Goal: Information Seeking & Learning: Compare options

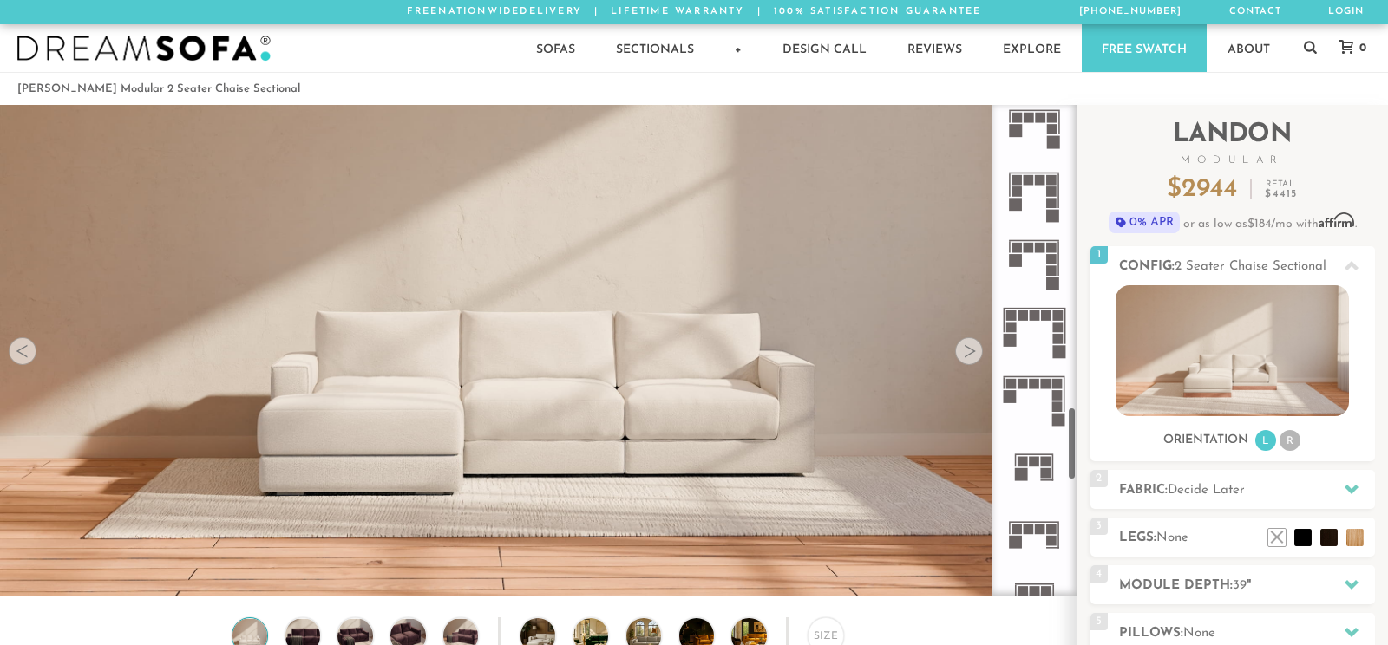
scroll to position [2004, 0]
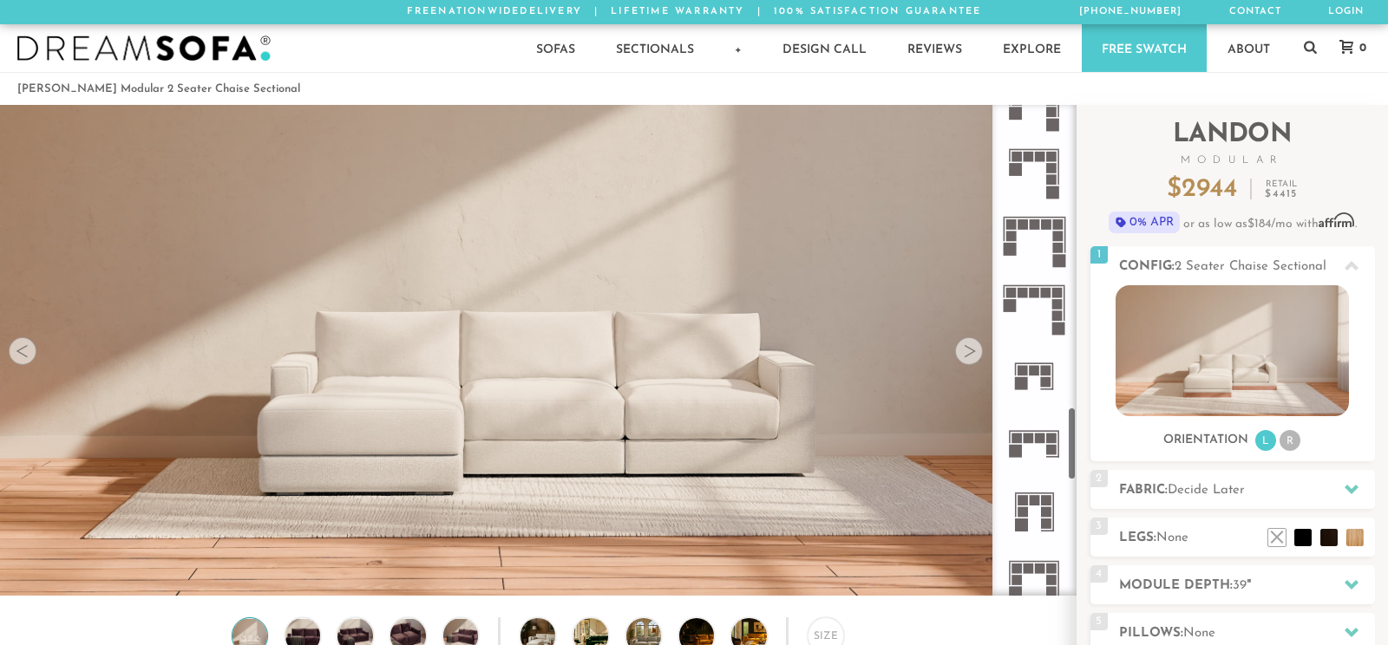
click at [1036, 289] on rect at bounding box center [1035, 292] width 10 height 10
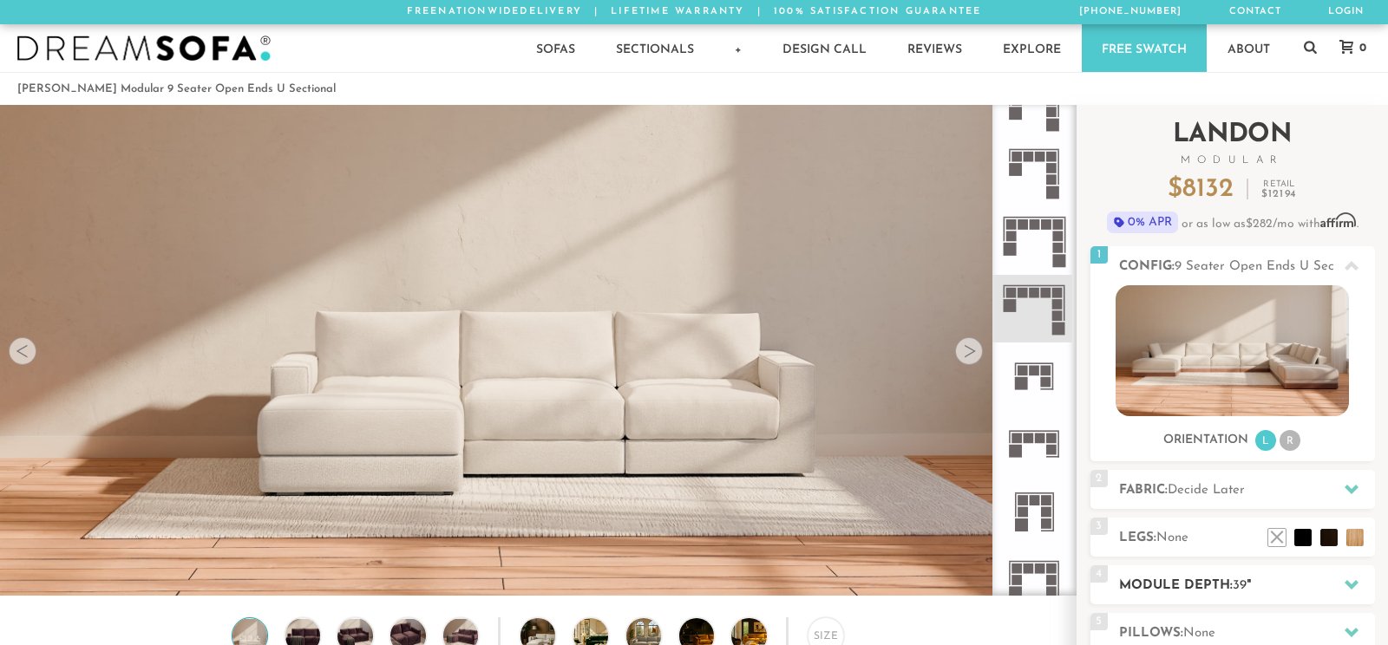
scroll to position [273, 0]
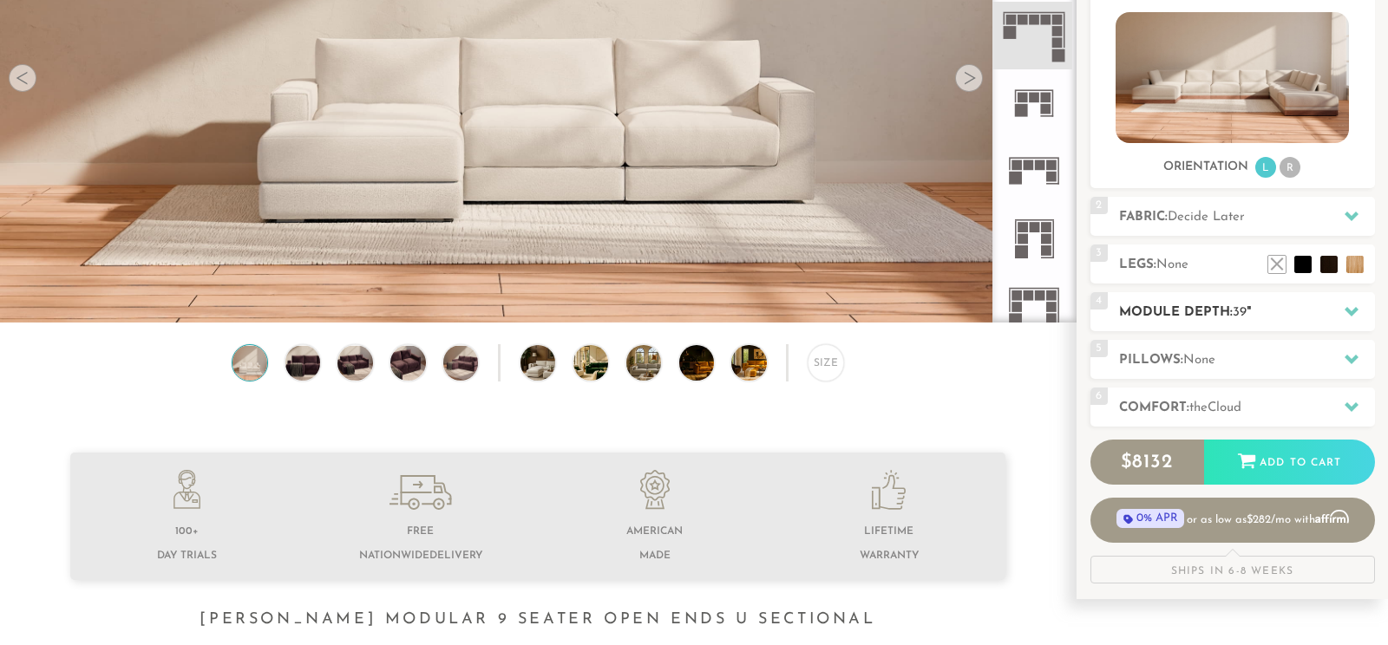
click at [1200, 306] on h2 "Module Depth: 39 "" at bounding box center [1247, 313] width 256 height 20
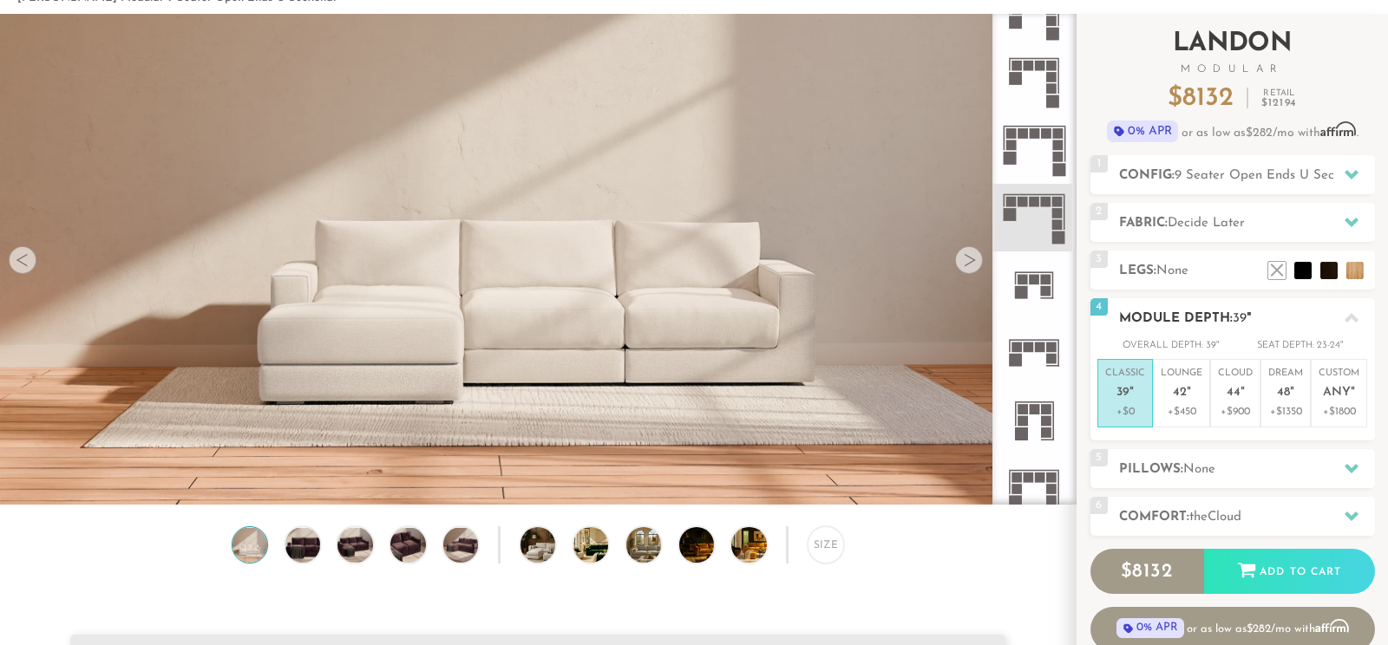
scroll to position [0, 0]
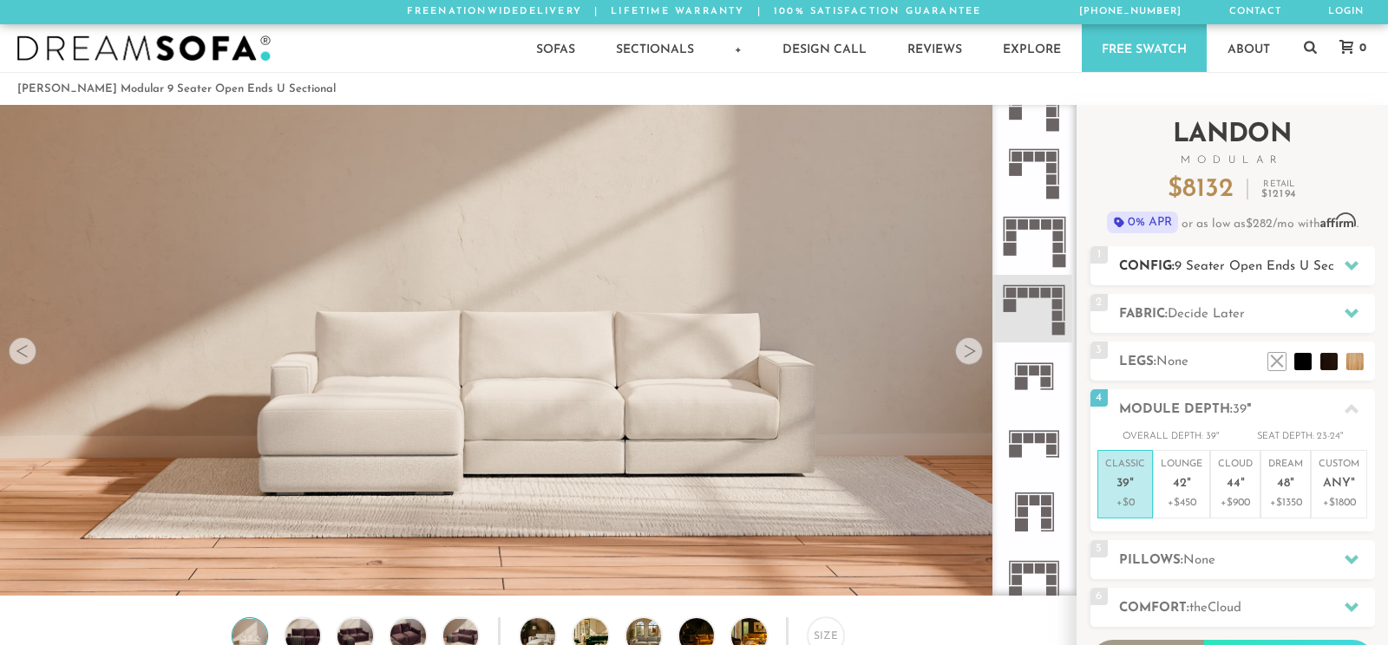
click at [1234, 265] on span "9 Seater Open Ends U Sectional" at bounding box center [1270, 266] width 193 height 13
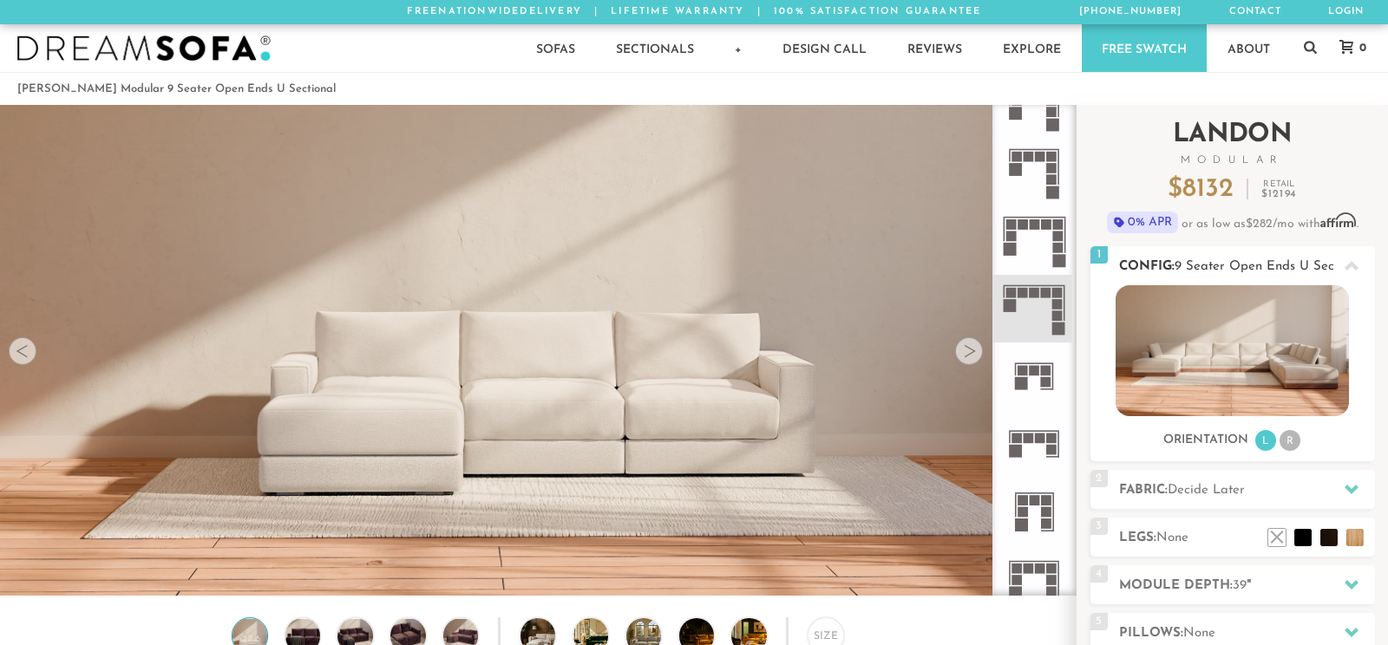
click at [1285, 440] on li "R" at bounding box center [1289, 440] width 21 height 21
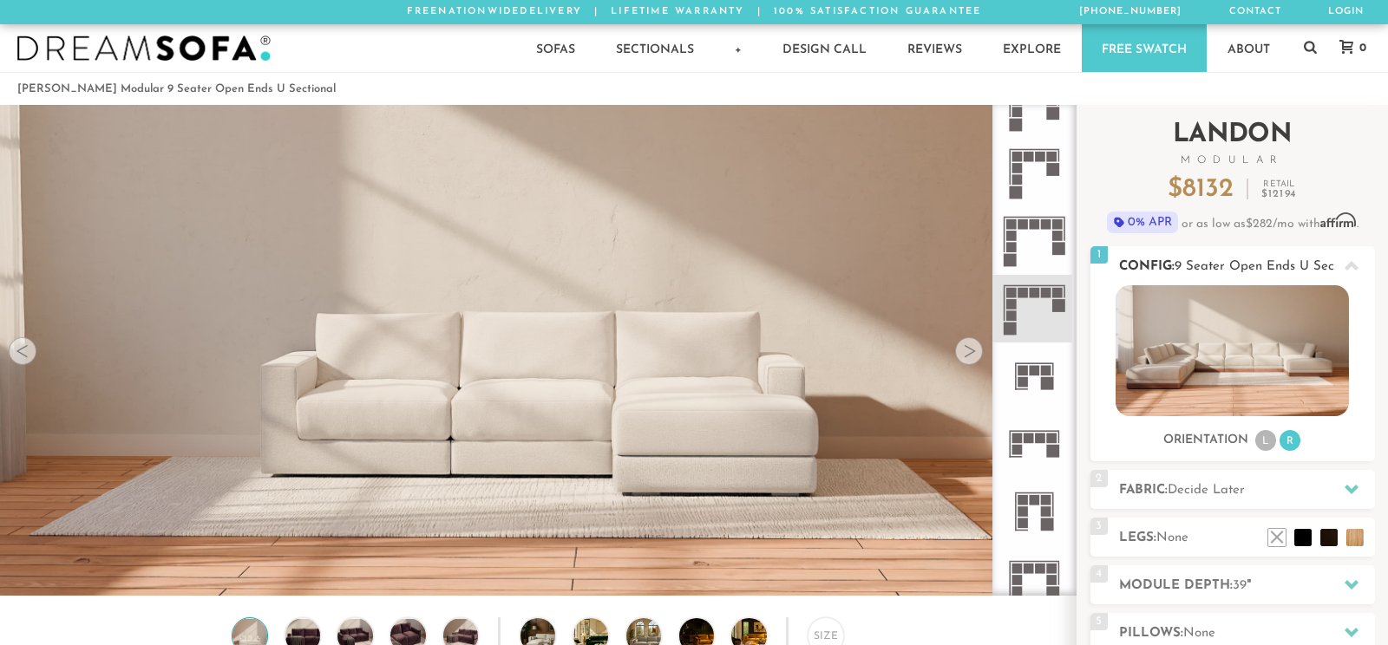
click at [1267, 440] on li "L" at bounding box center [1265, 440] width 21 height 21
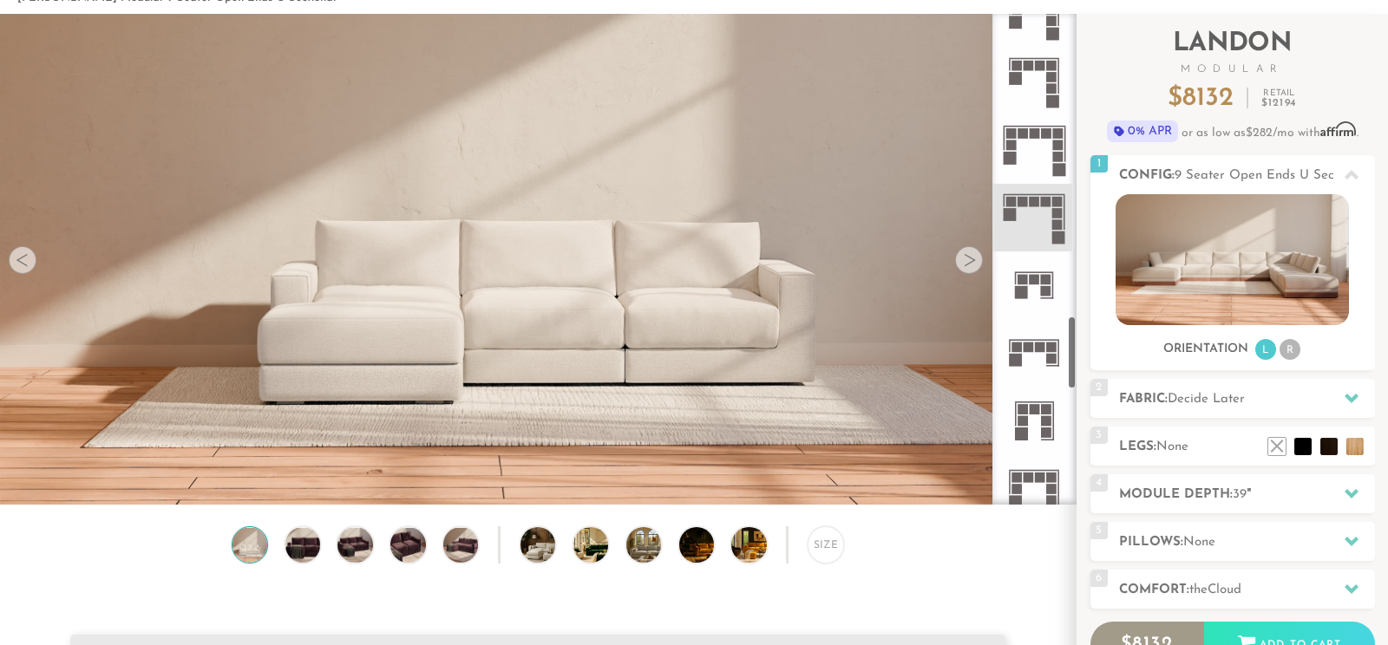
scroll to position [2095, 0]
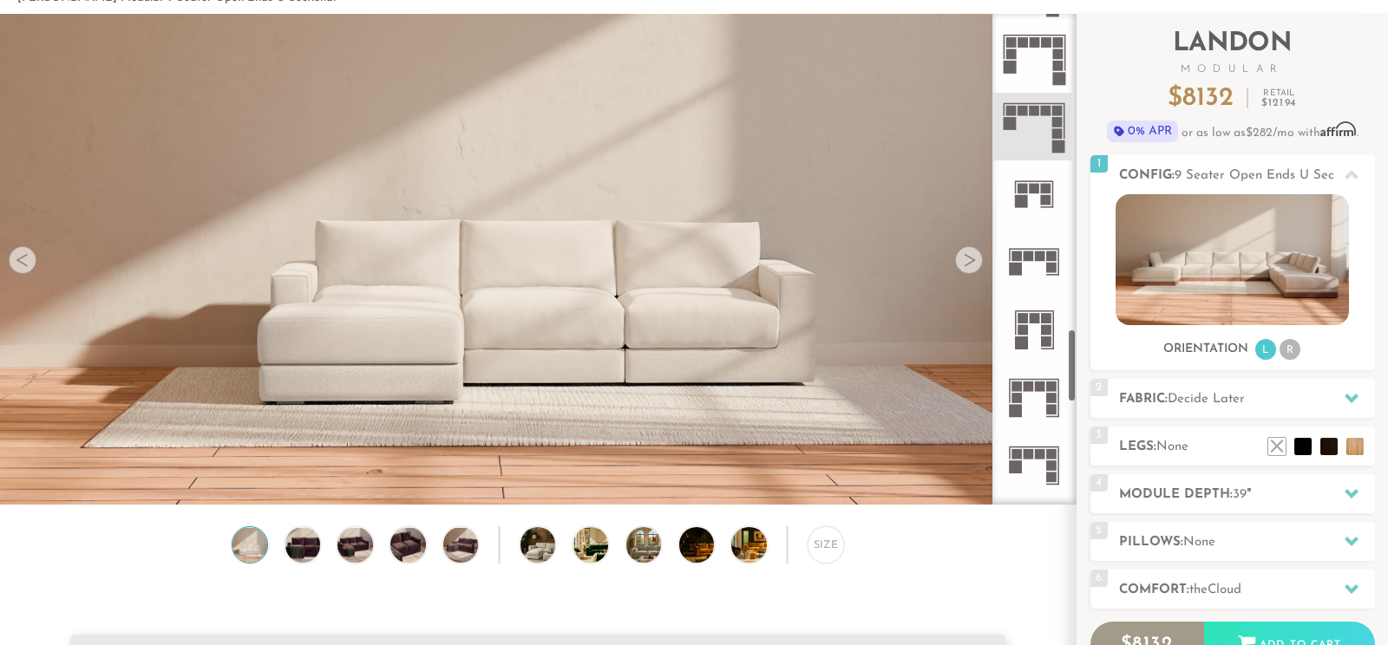
click at [1030, 263] on icon at bounding box center [1034, 262] width 68 height 68
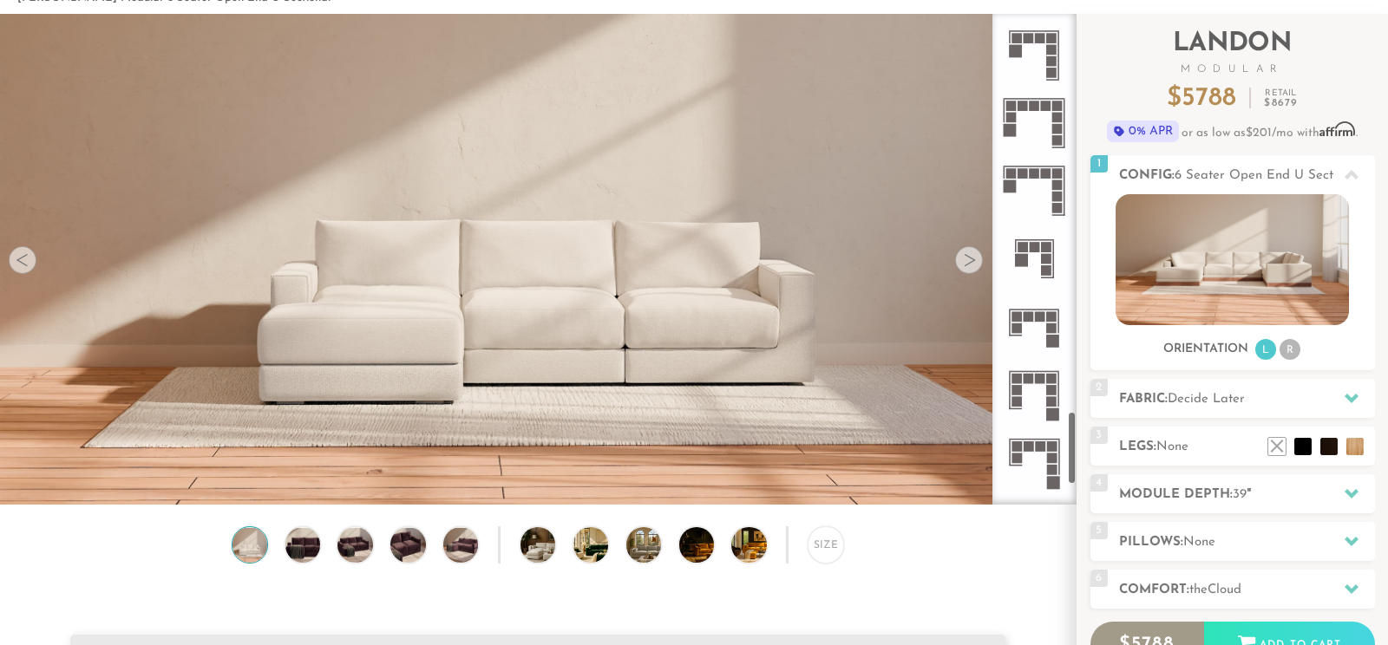
scroll to position [2768, 0]
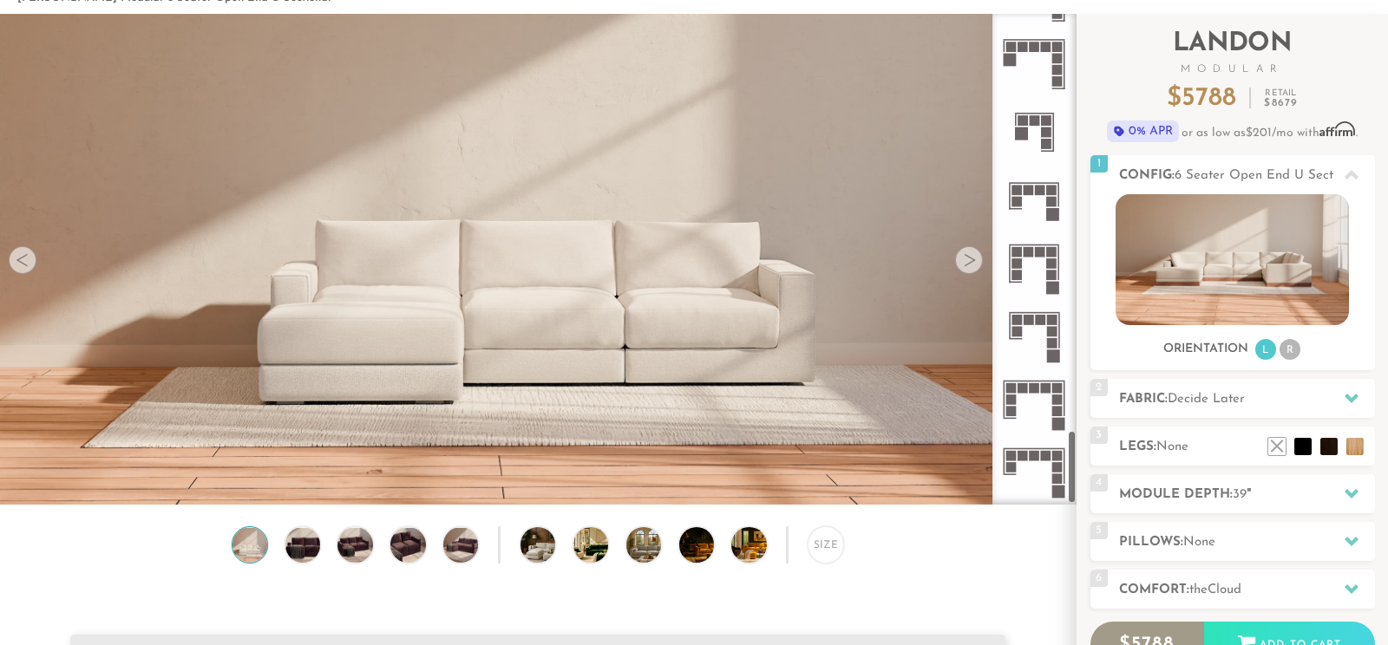
click at [1049, 324] on rect at bounding box center [1052, 320] width 10 height 10
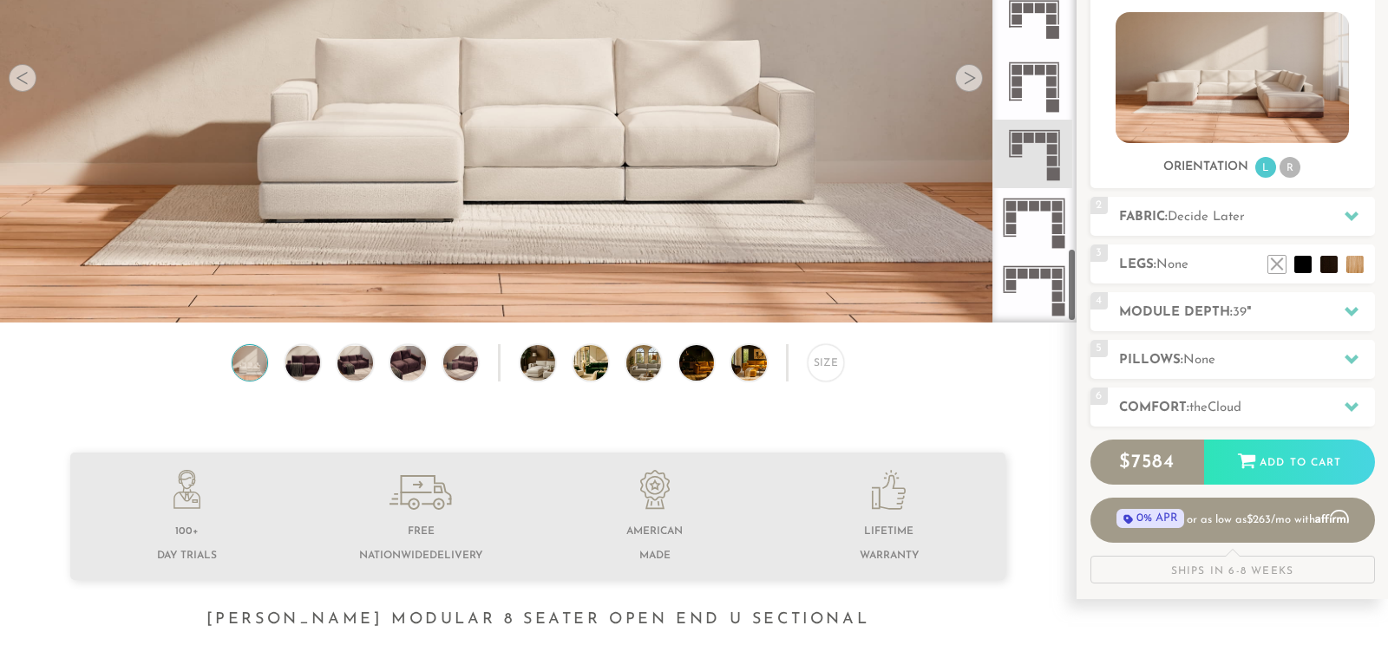
scroll to position [2586, 0]
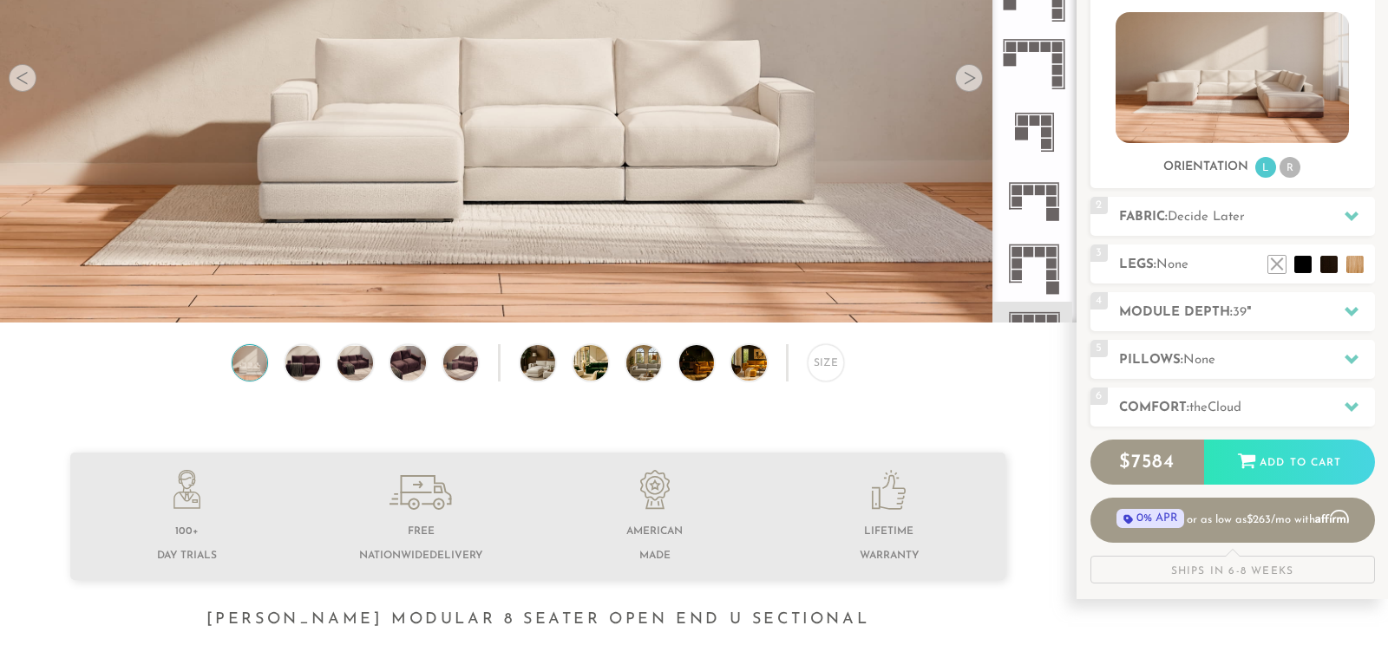
click at [1032, 119] on rect at bounding box center [1035, 120] width 10 height 10
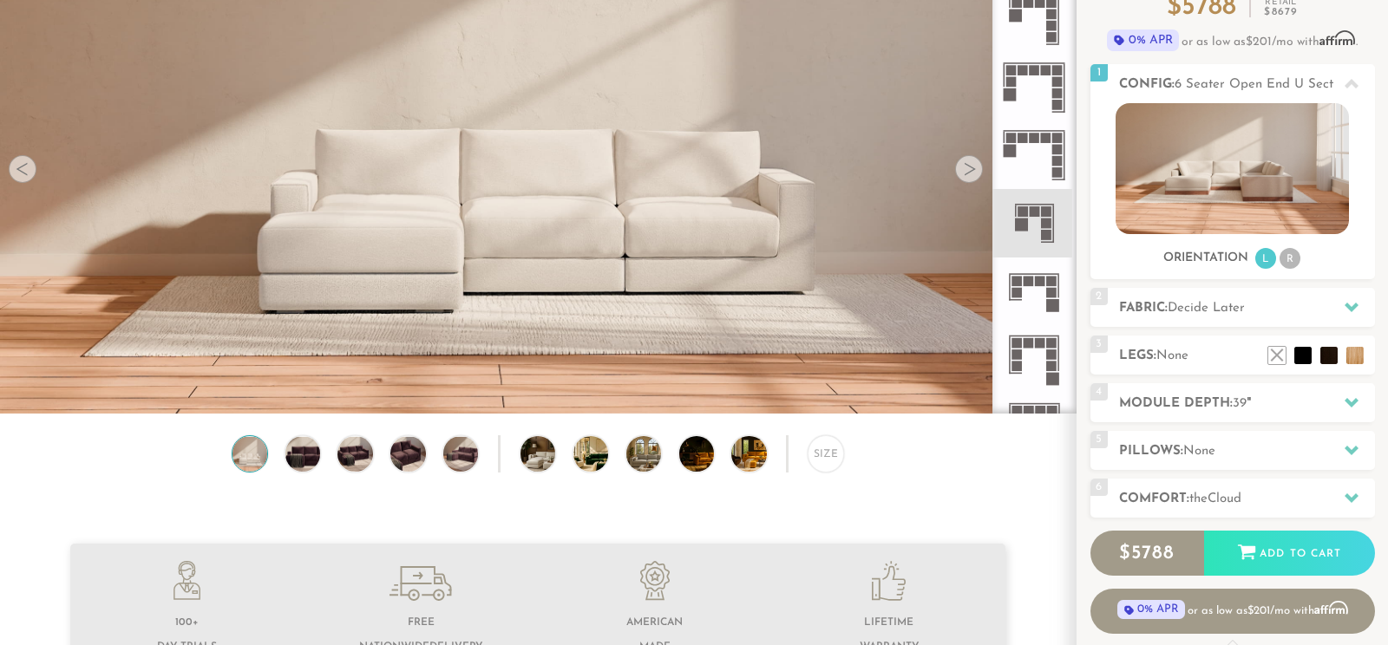
scroll to position [273, 0]
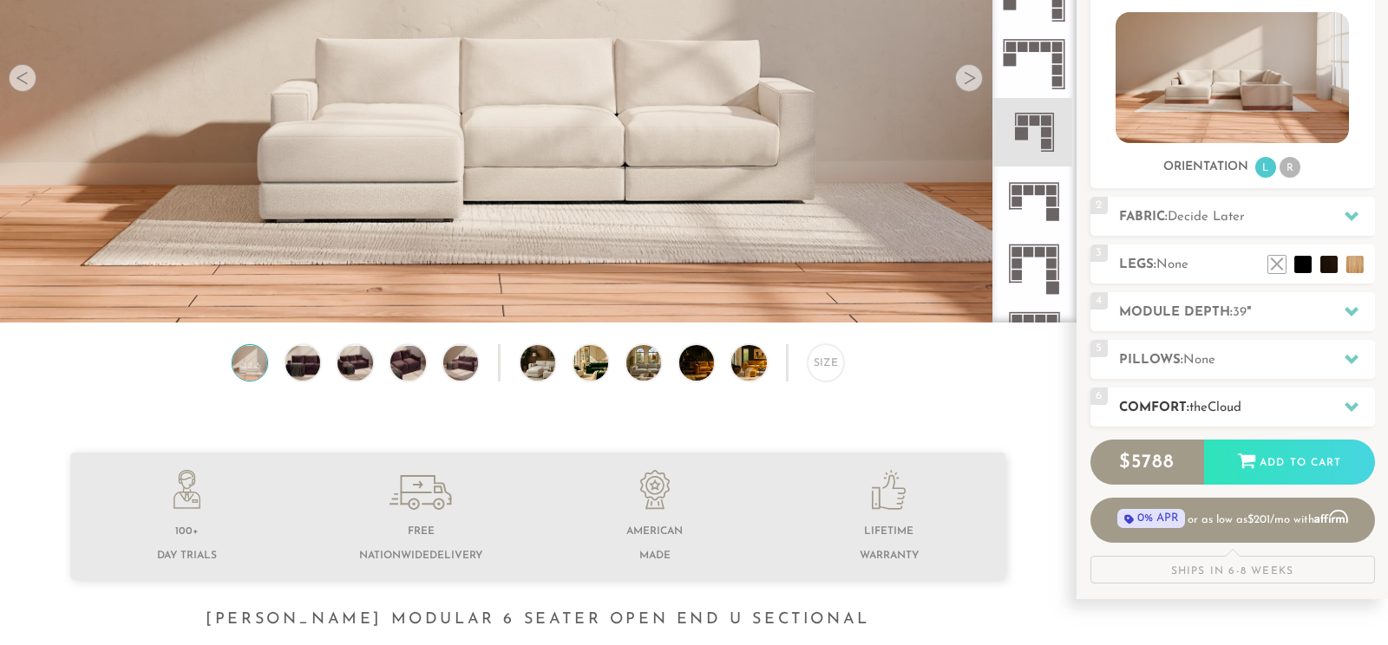
click at [1280, 405] on h2 "Comfort: the Cloud" at bounding box center [1247, 408] width 256 height 20
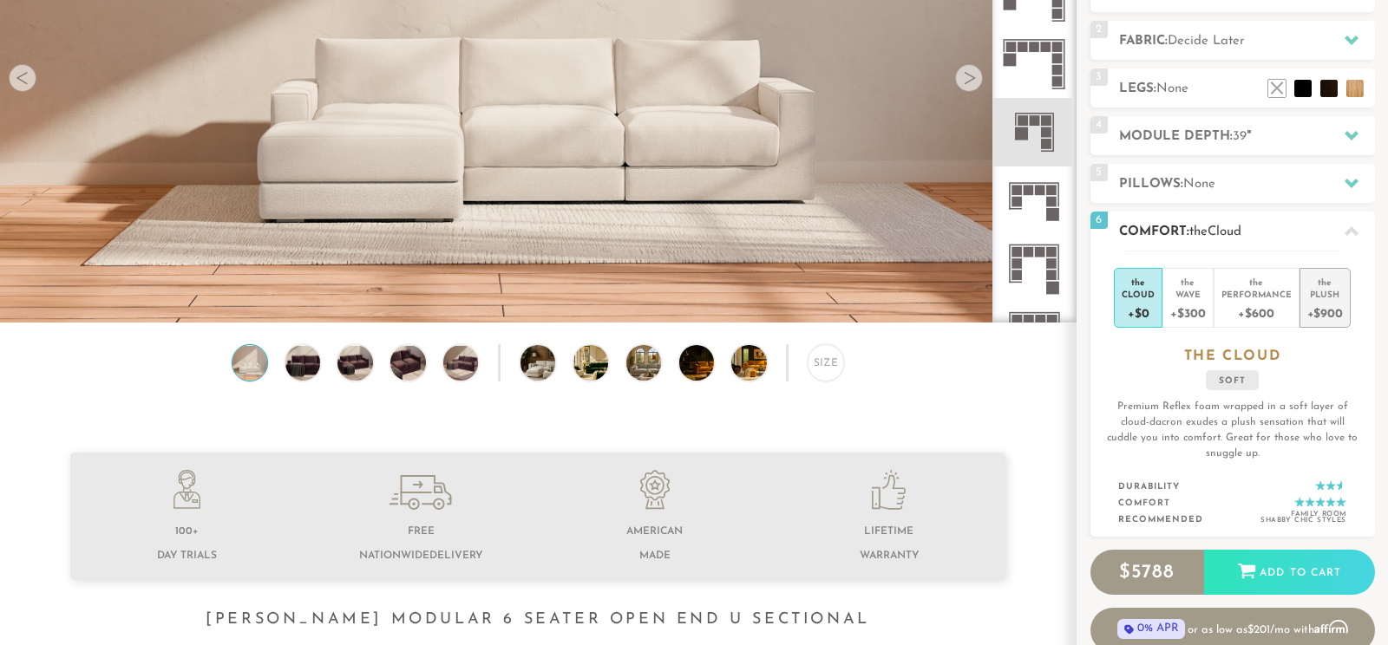
click at [1321, 315] on div "+$900" at bounding box center [1325, 312] width 36 height 25
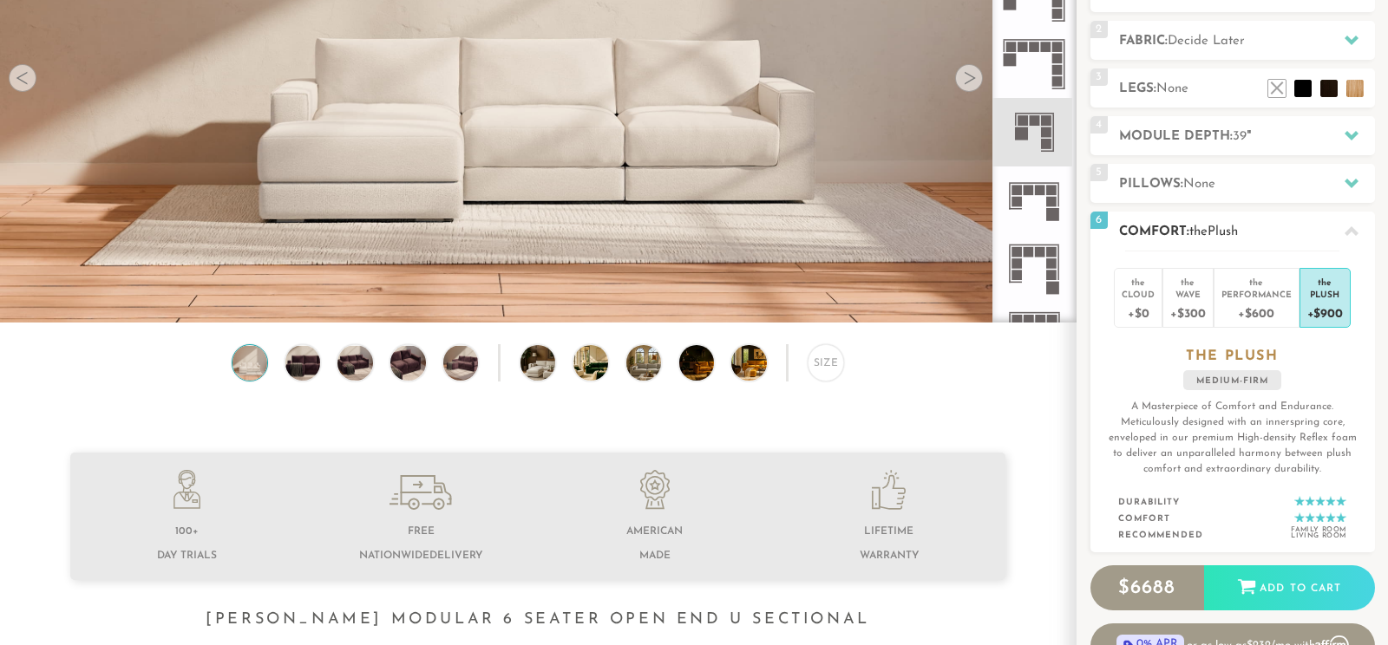
scroll to position [455, 0]
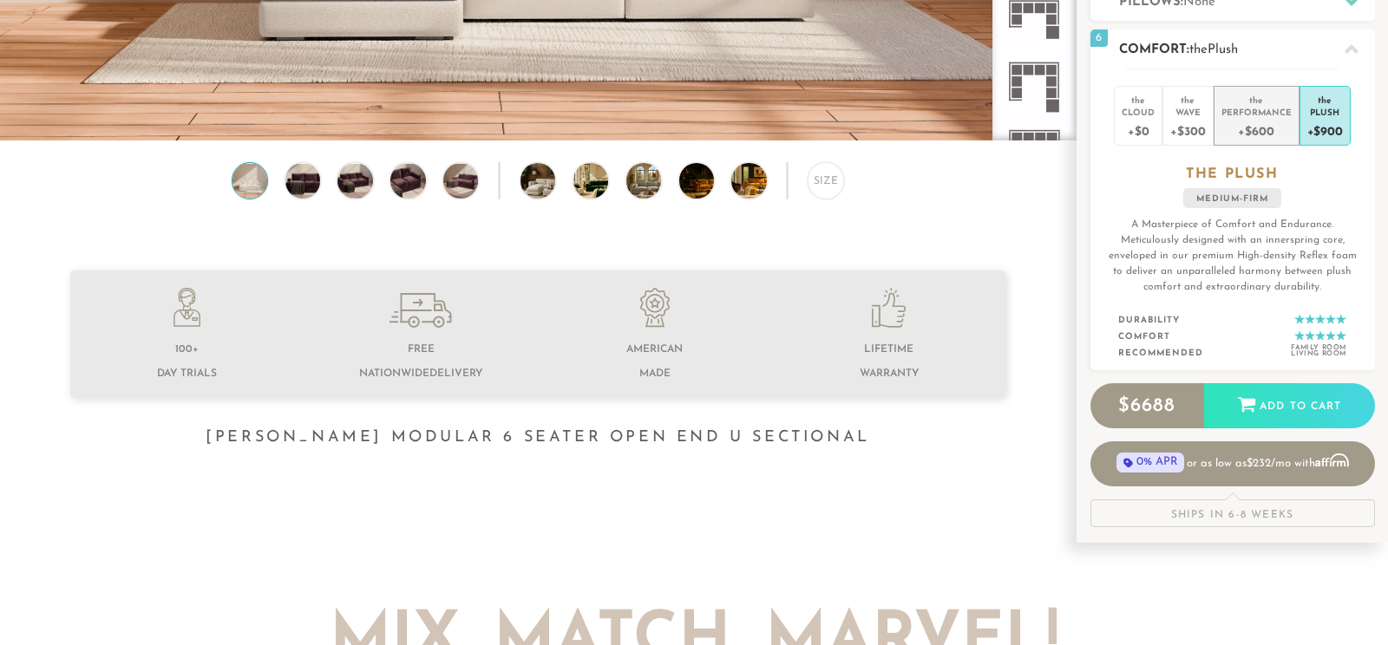
click at [1253, 117] on div "Performance" at bounding box center [1256, 112] width 70 height 12
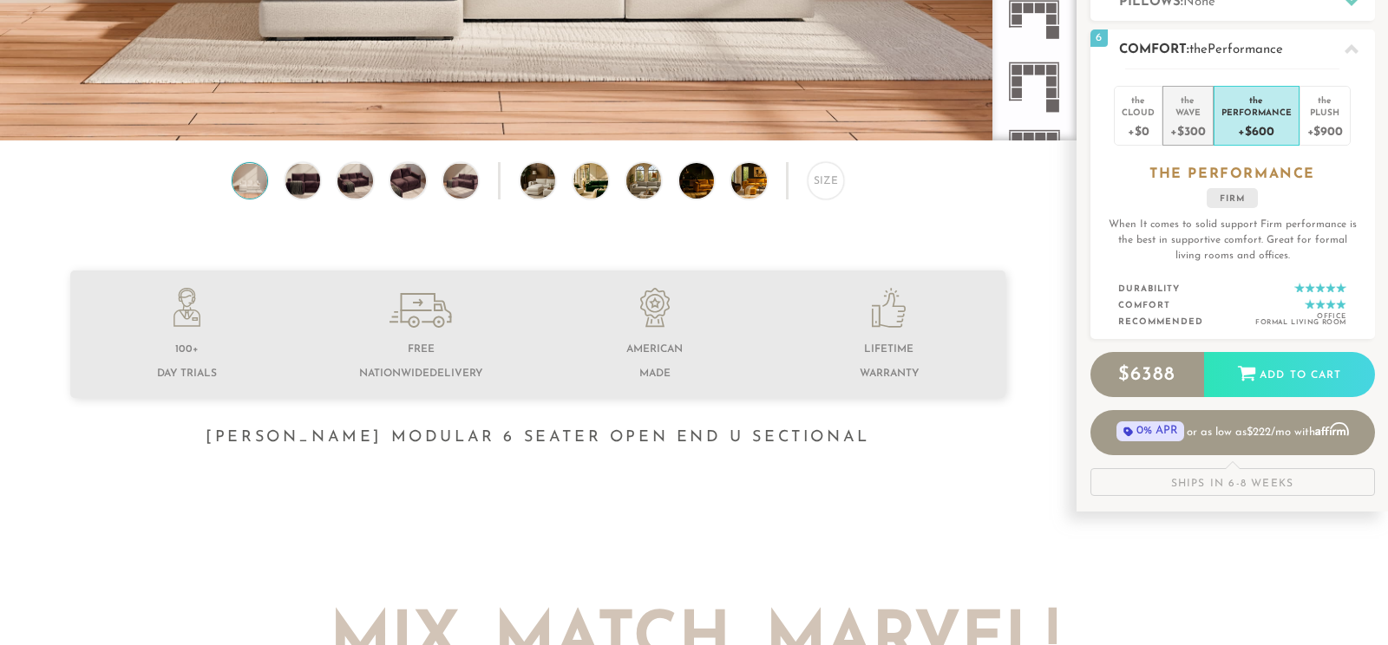
click at [1180, 105] on div "the" at bounding box center [1187, 96] width 35 height 17
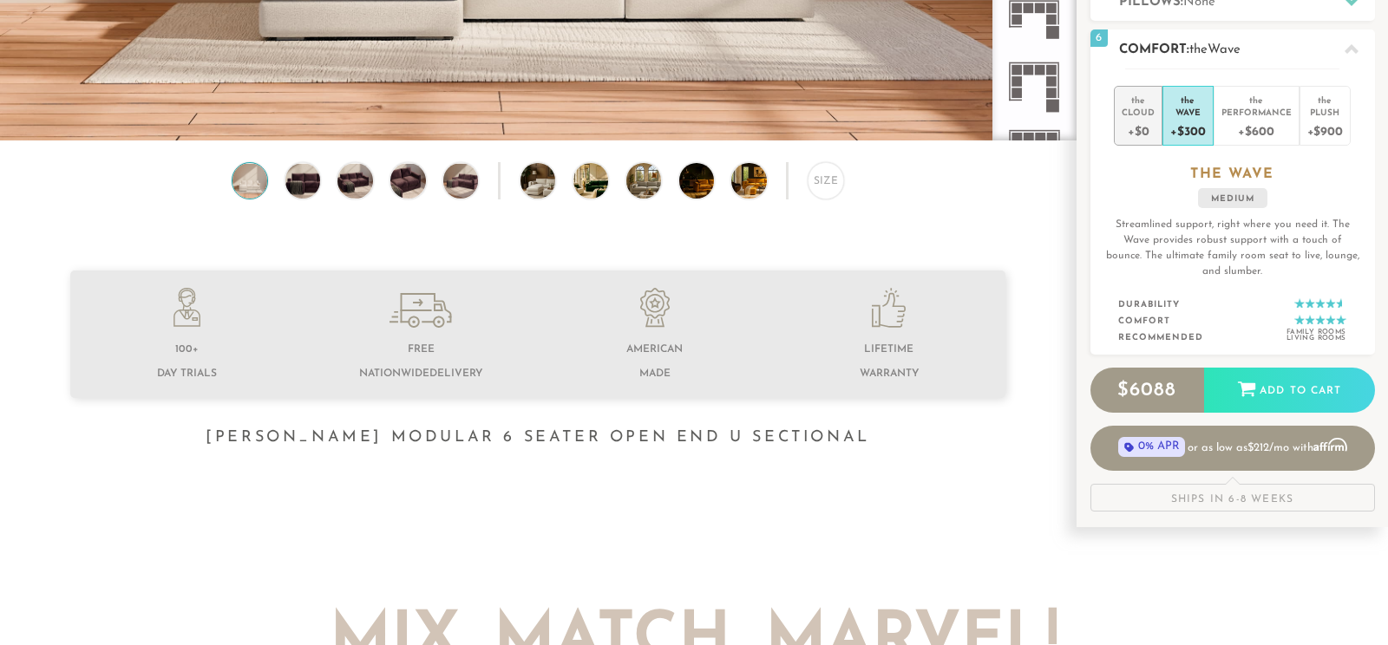
click at [1143, 112] on div "Cloud" at bounding box center [1137, 112] width 33 height 12
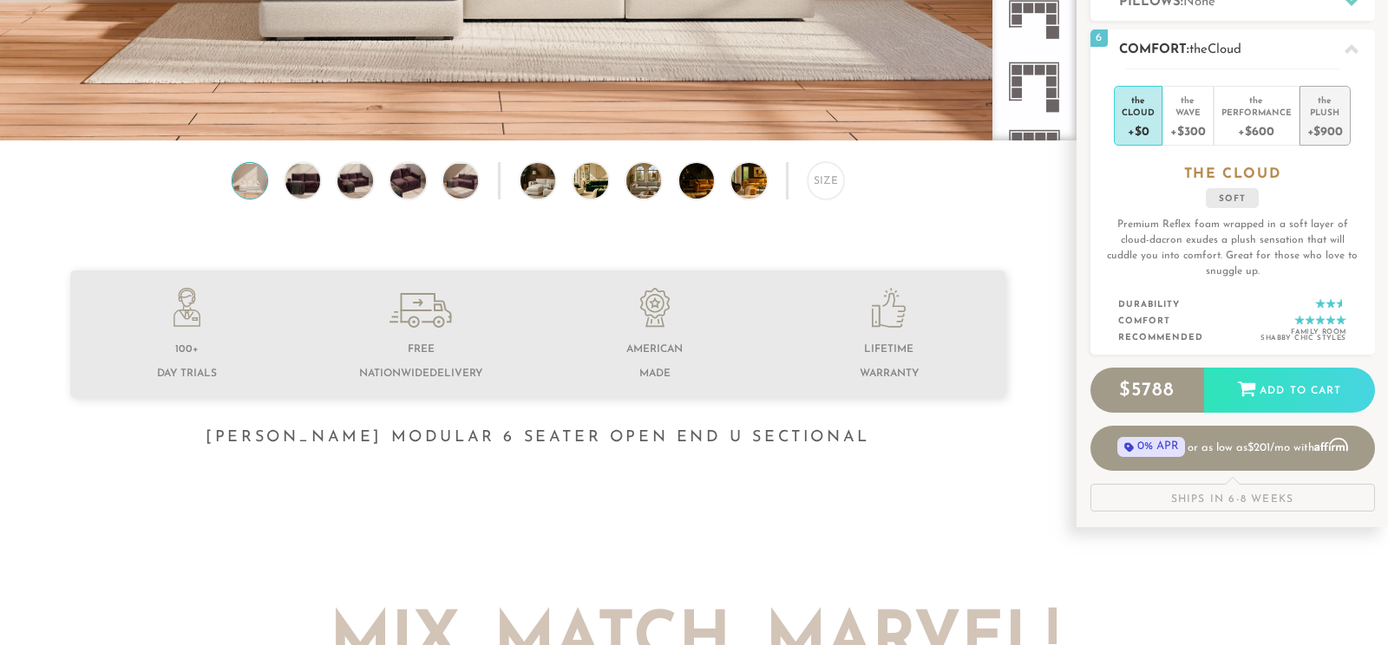
click at [1318, 125] on div "+$900" at bounding box center [1325, 130] width 36 height 25
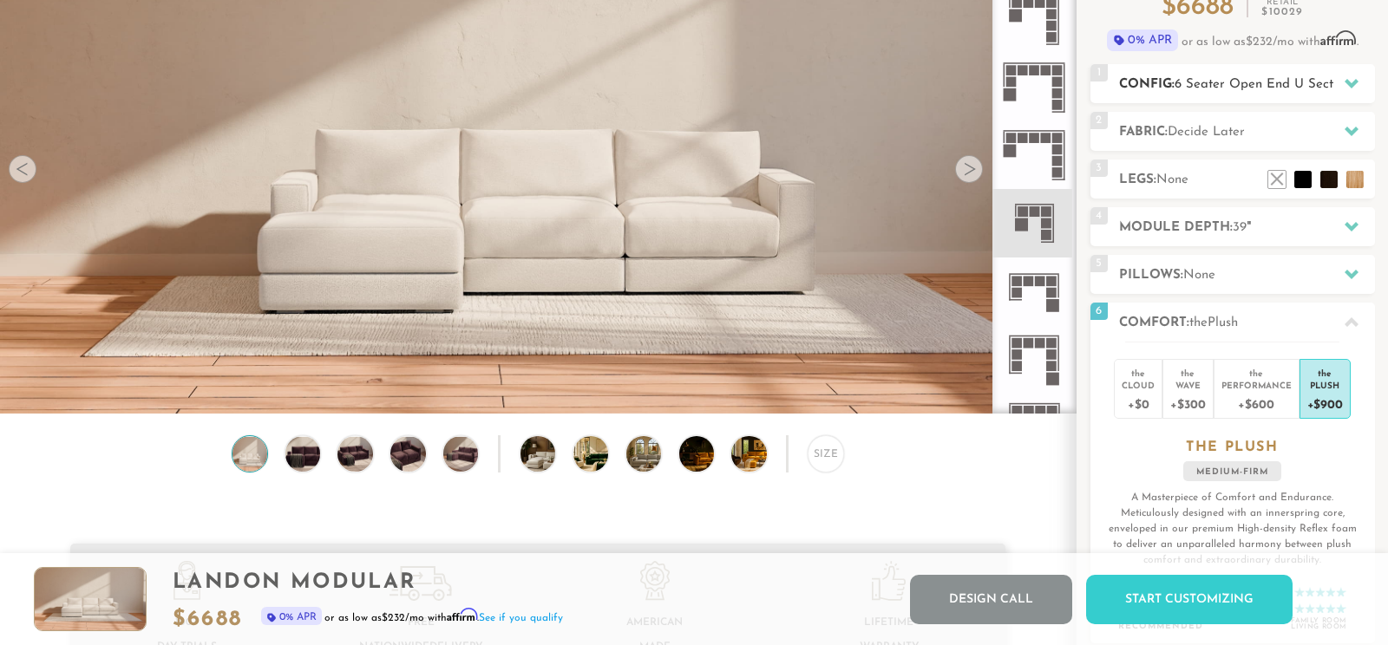
scroll to position [0, 0]
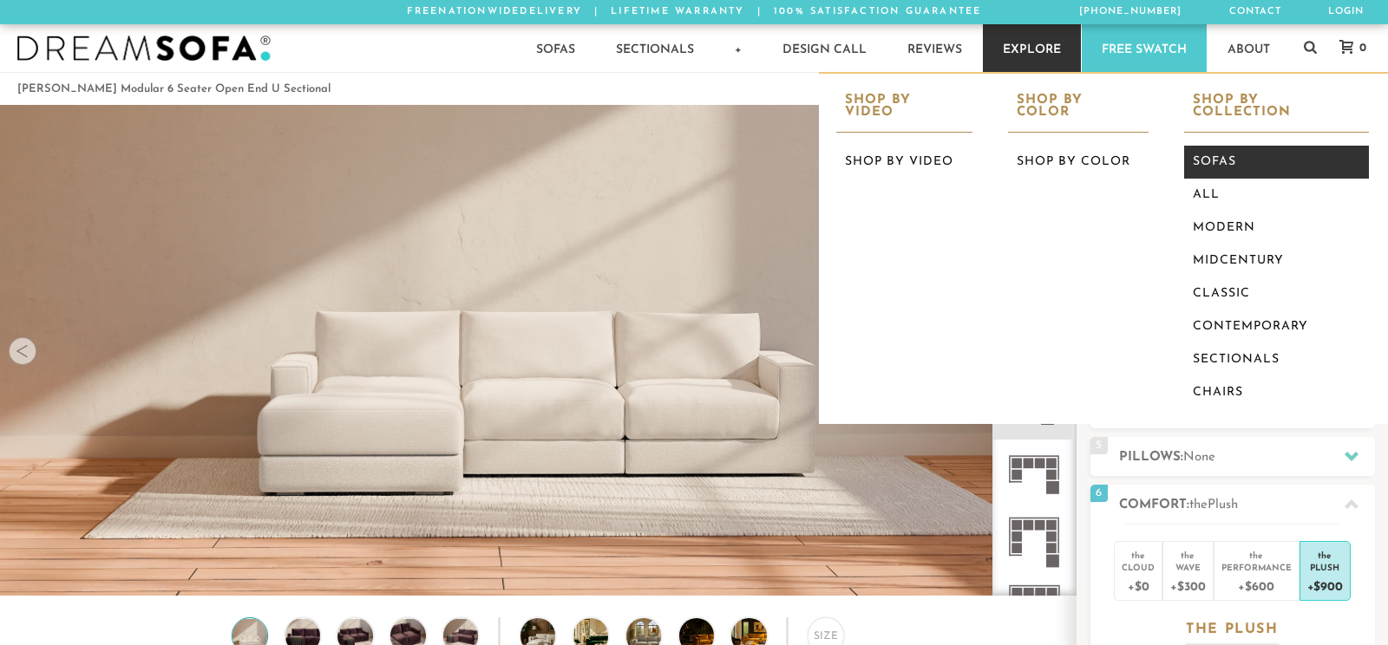
click at [1218, 146] on link "Sofas" at bounding box center [1276, 162] width 185 height 33
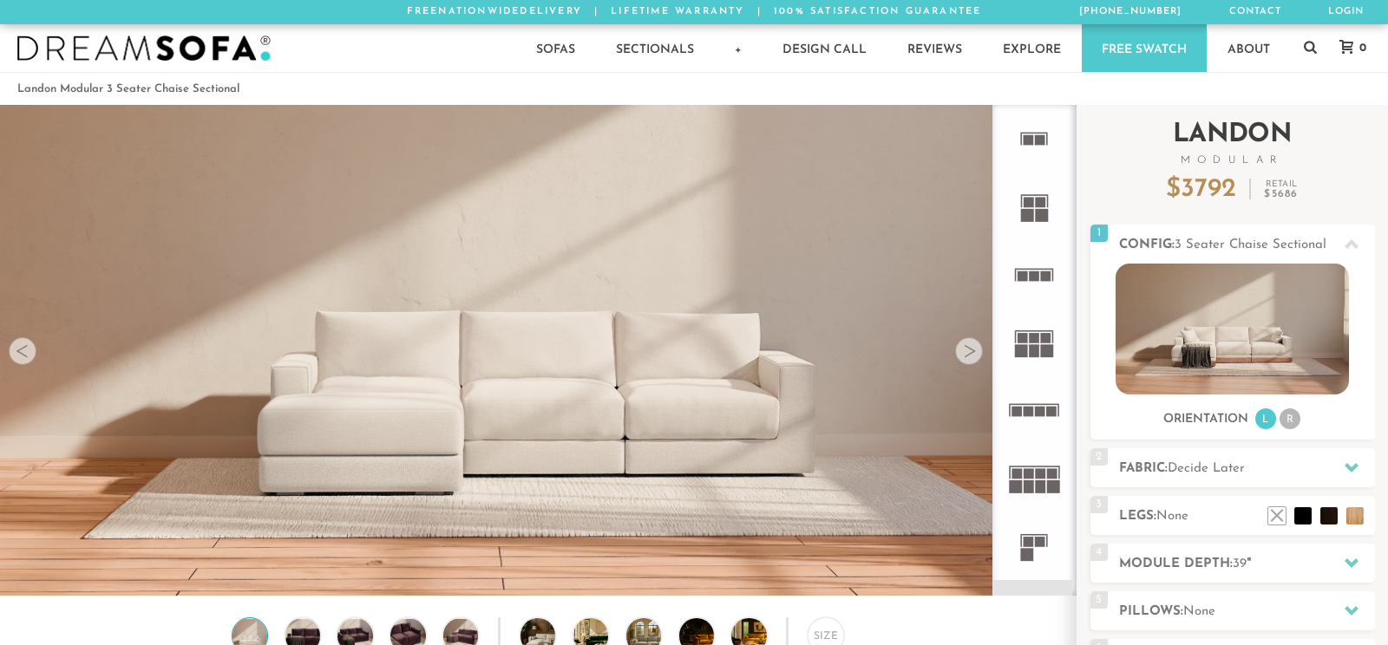
scroll to position [182, 0]
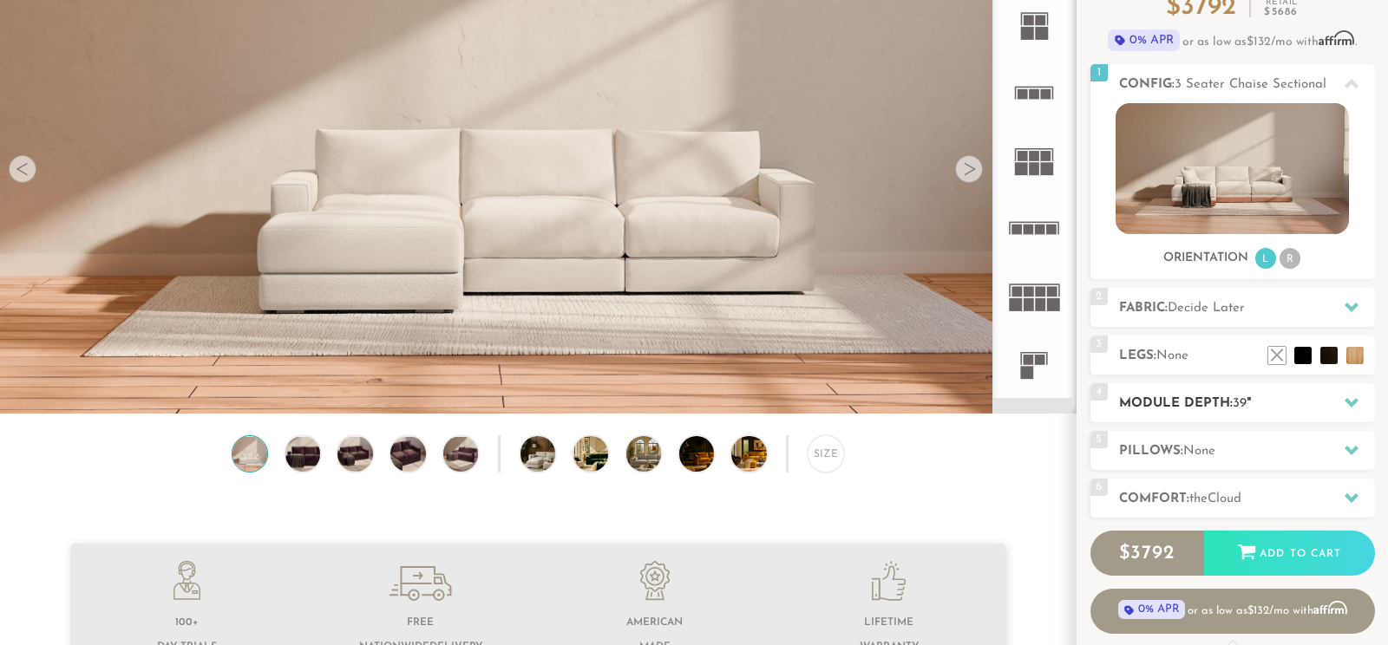
click at [1186, 413] on h2 "Module Depth: 39 "" at bounding box center [1247, 404] width 256 height 20
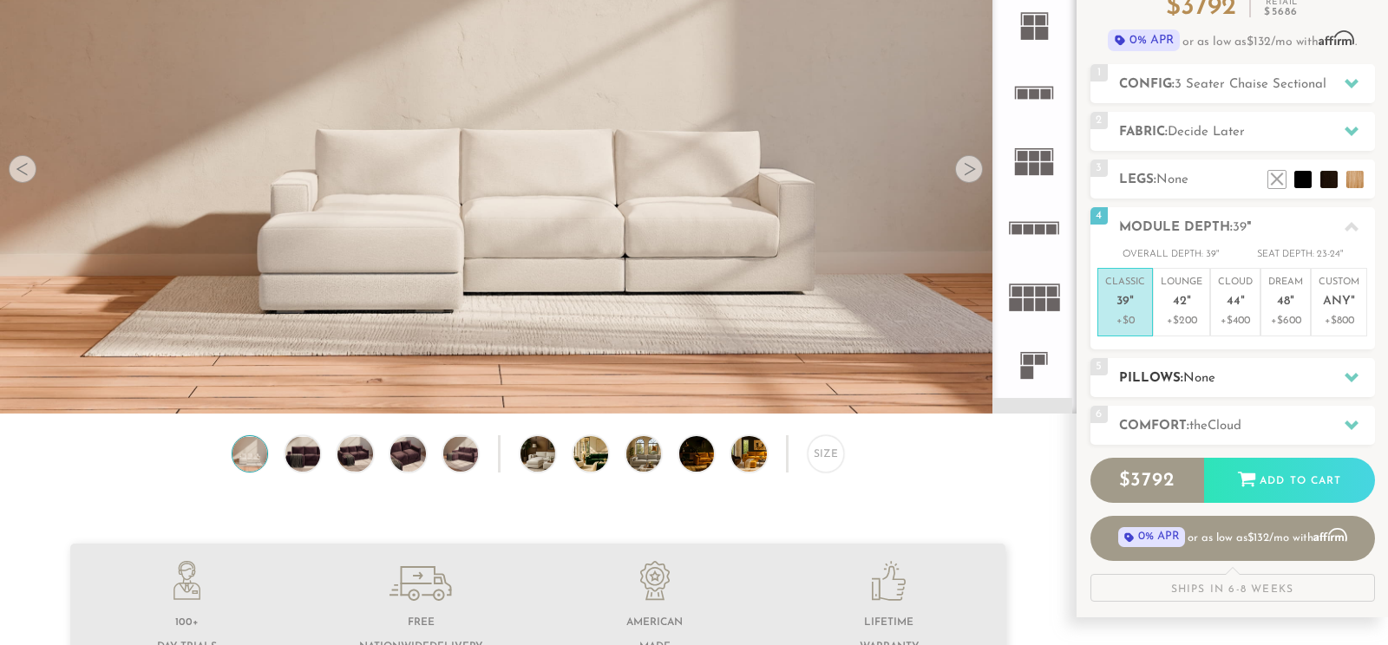
click at [1272, 381] on h2 "Pillows: None" at bounding box center [1247, 379] width 256 height 20
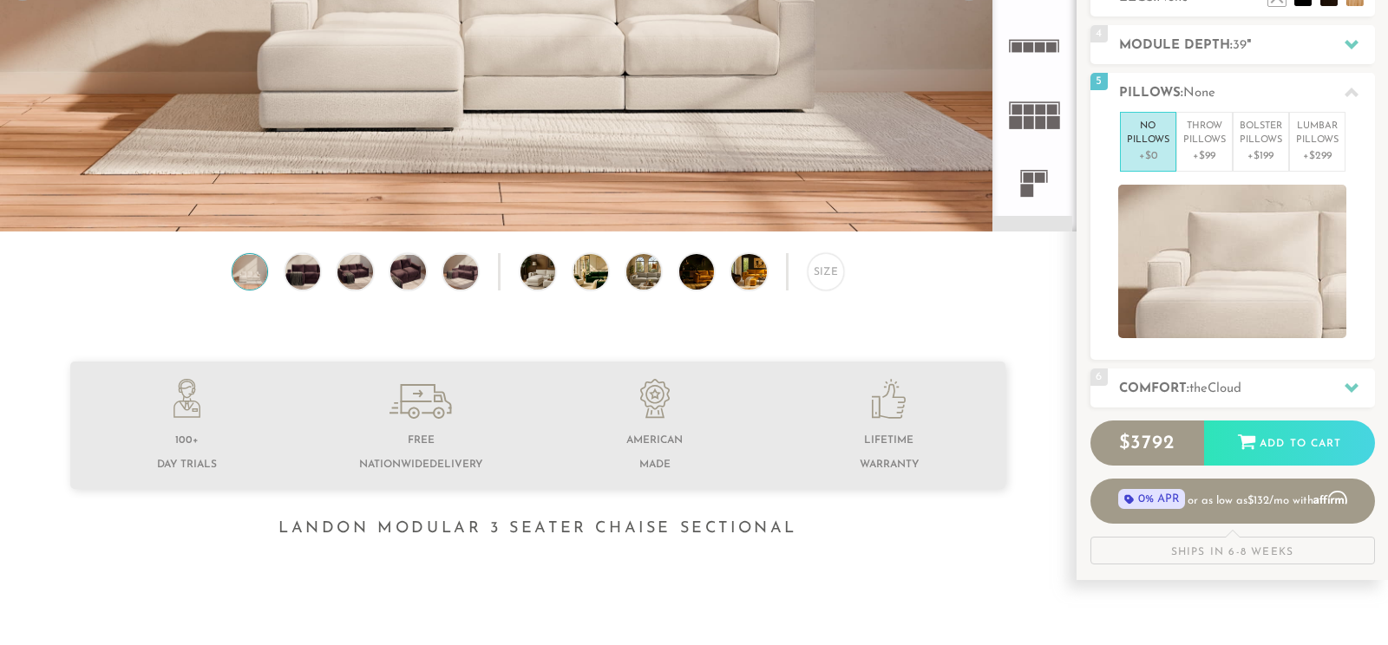
scroll to position [455, 0]
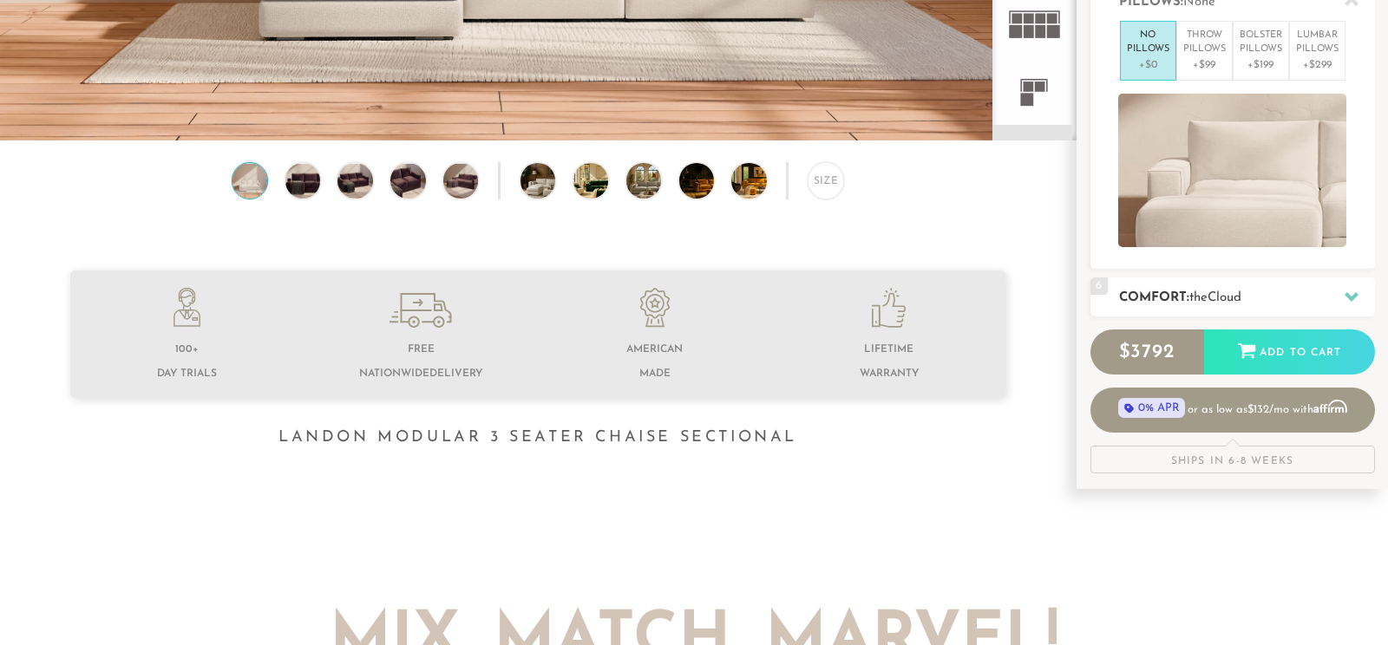
click at [1206, 294] on span "the" at bounding box center [1198, 297] width 18 height 13
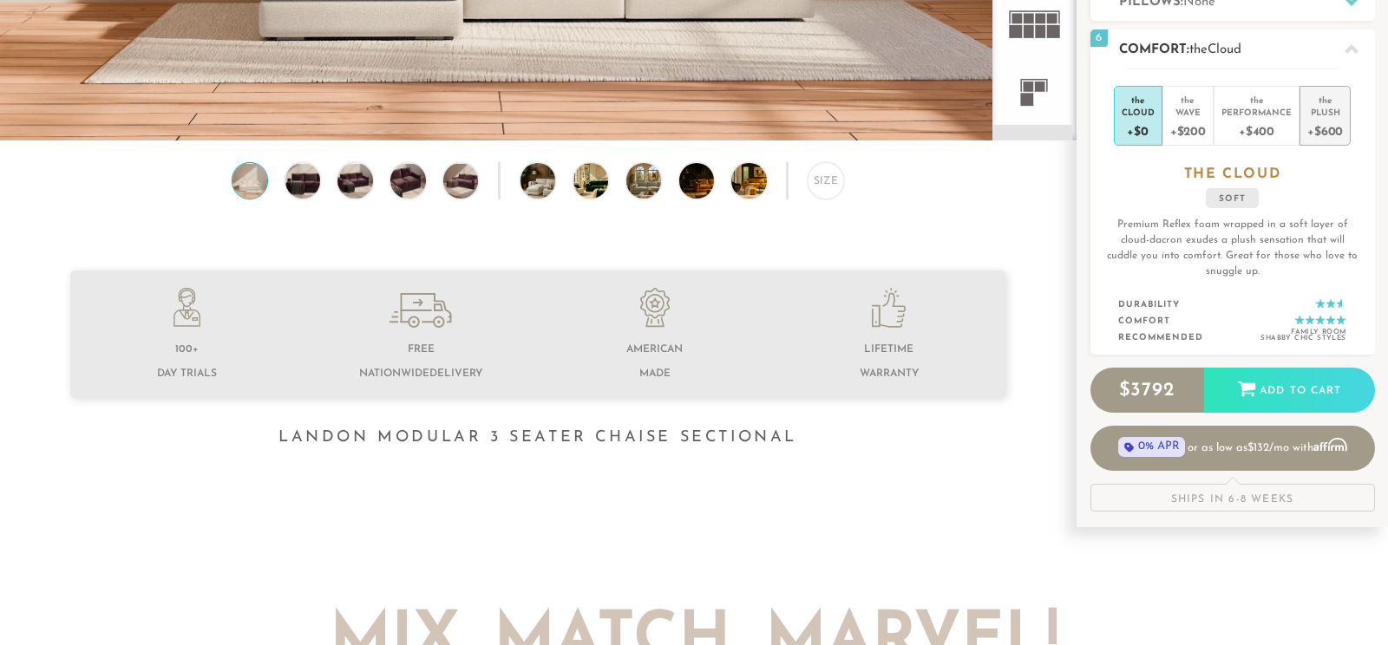
click at [1324, 115] on div "Plush" at bounding box center [1325, 112] width 36 height 12
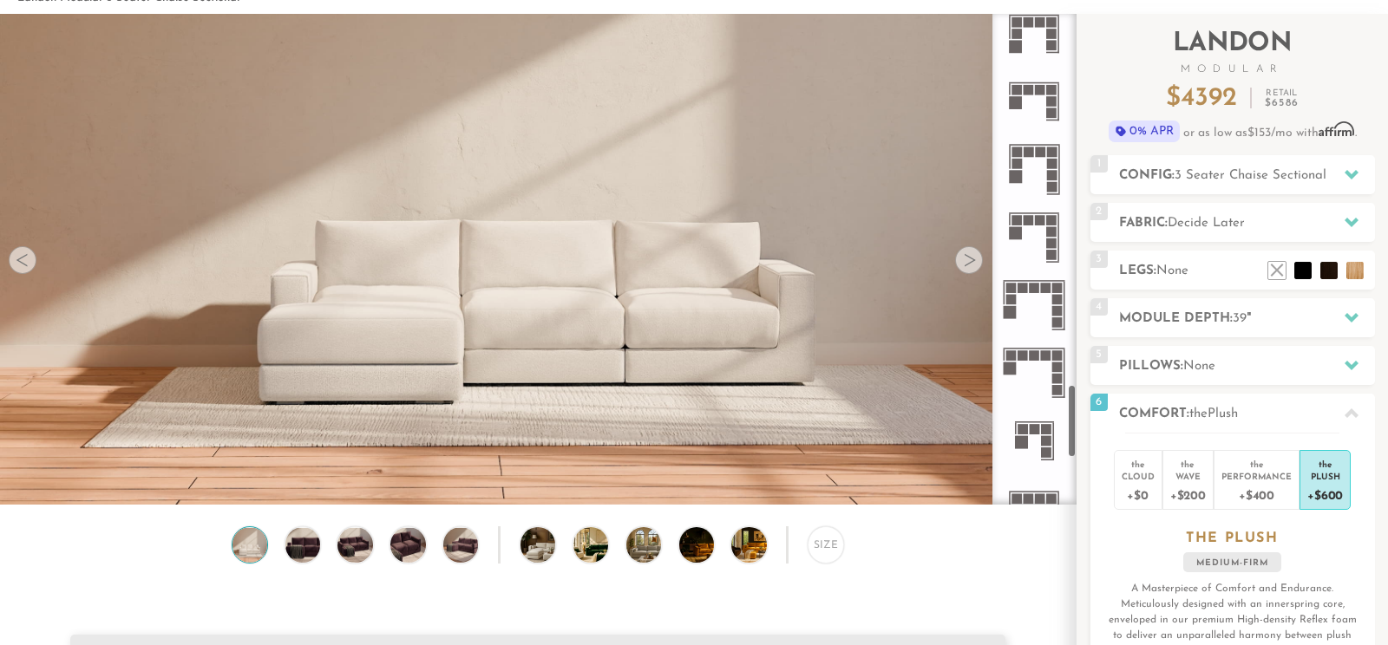
scroll to position [2641, 0]
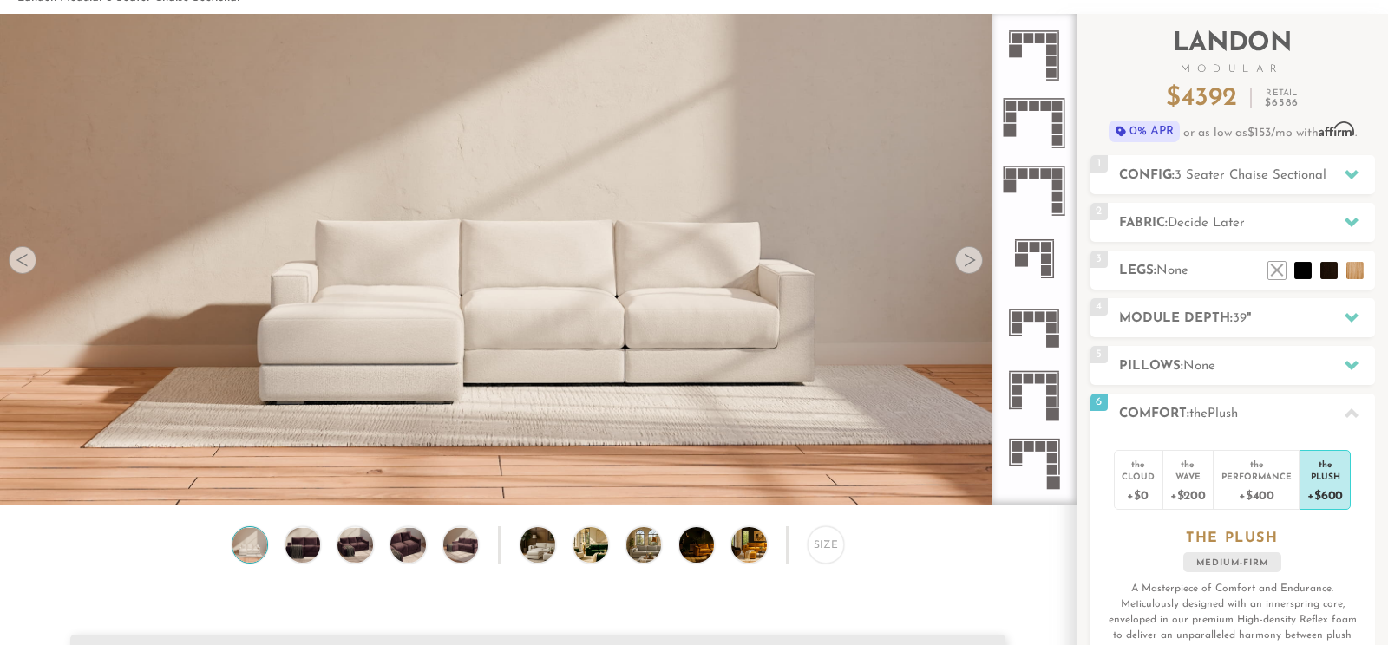
click at [1049, 254] on icon at bounding box center [1034, 259] width 68 height 68
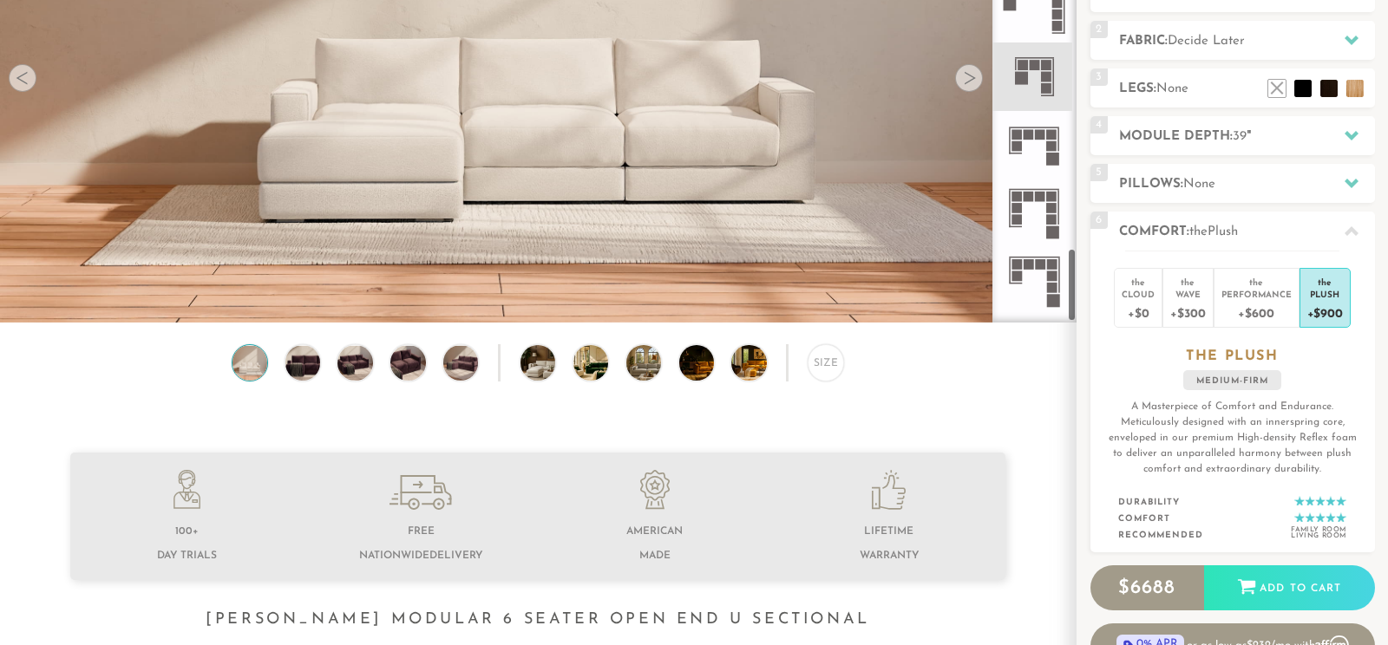
scroll to position [2768, 0]
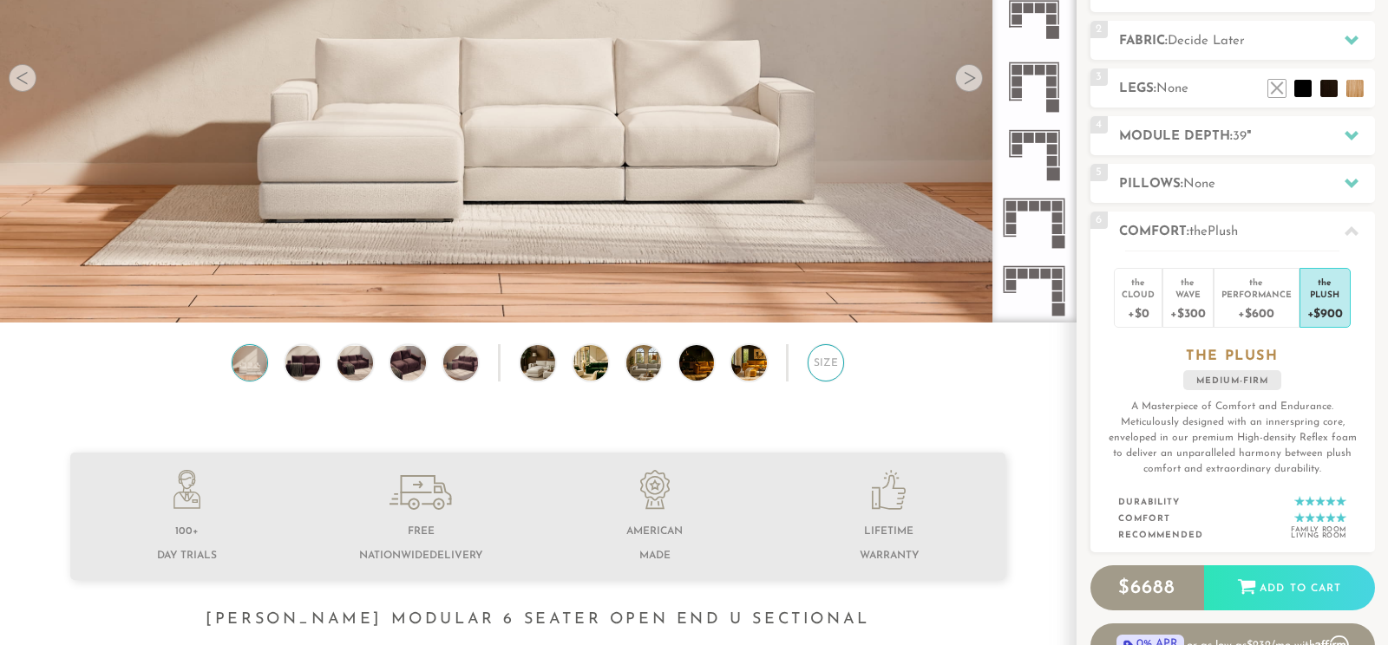
click at [818, 362] on div "Size" at bounding box center [825, 362] width 36 height 36
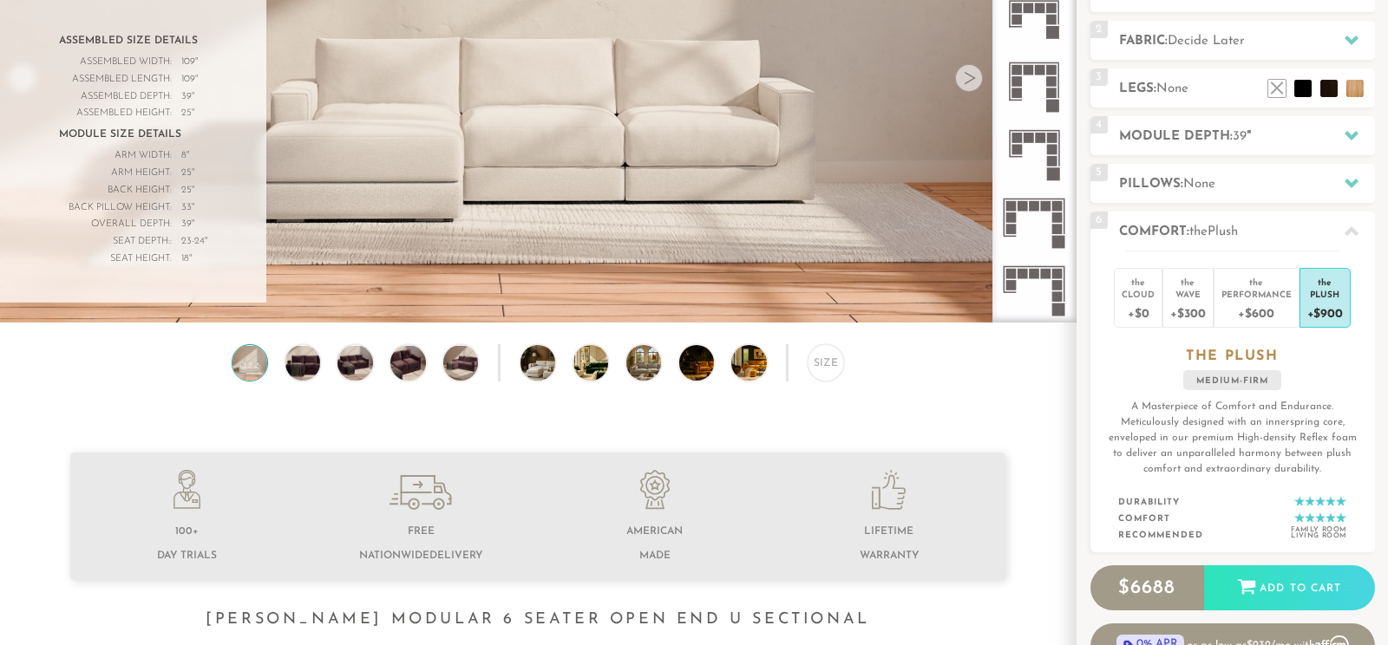
click at [998, 384] on div "Size" at bounding box center [537, 366] width 1075 height 45
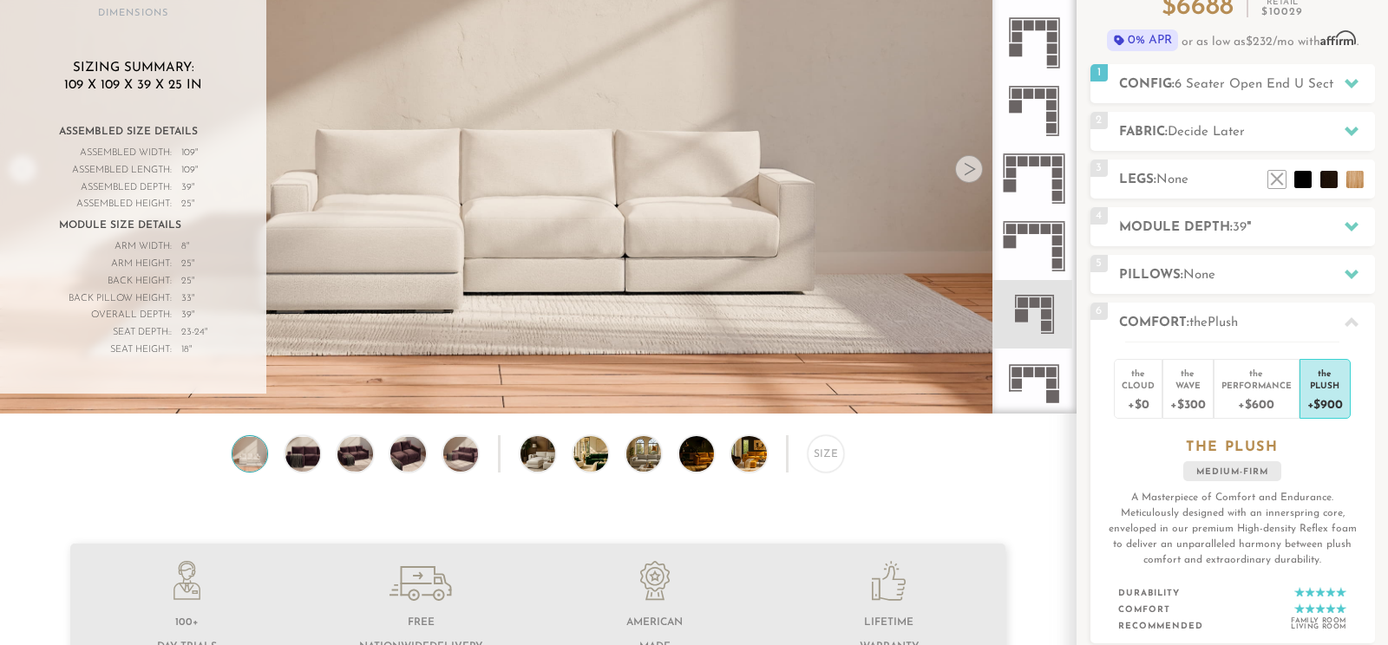
click at [1030, 108] on icon at bounding box center [1034, 111] width 68 height 68
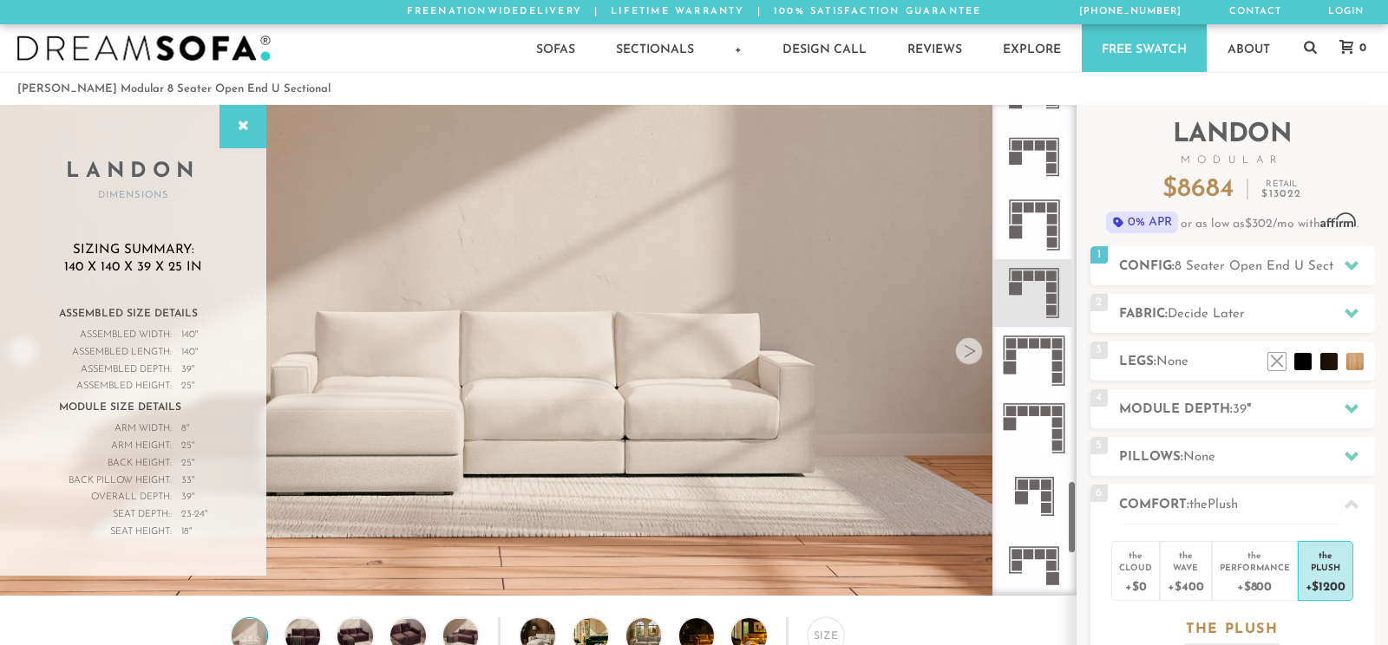
click at [1008, 280] on icon at bounding box center [1034, 293] width 68 height 68
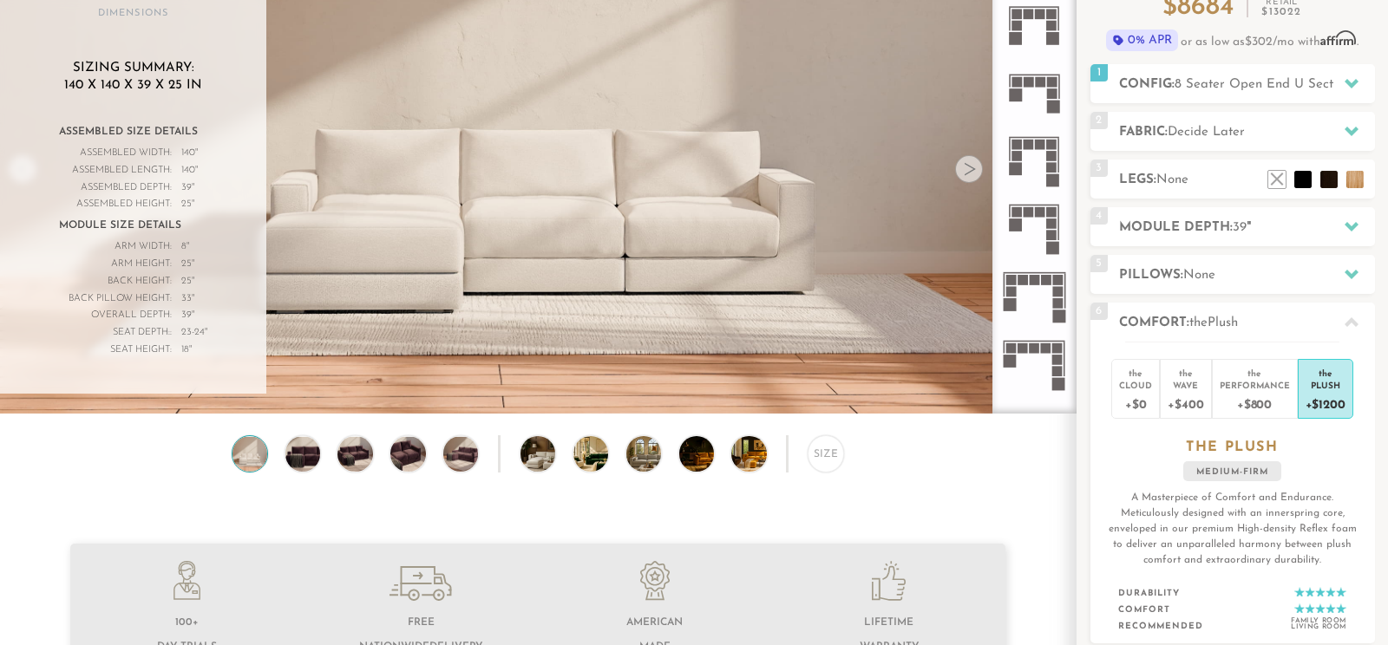
scroll to position [1675, 0]
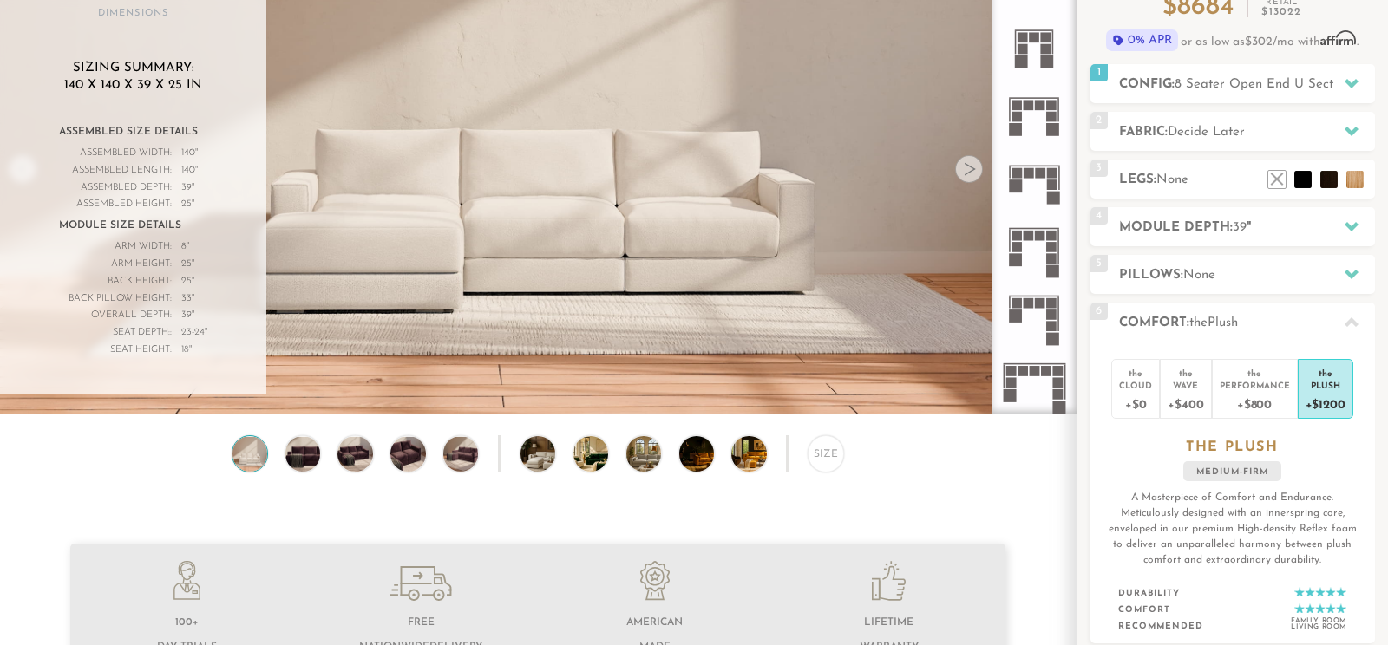
click at [1020, 172] on rect at bounding box center [1017, 173] width 10 height 10
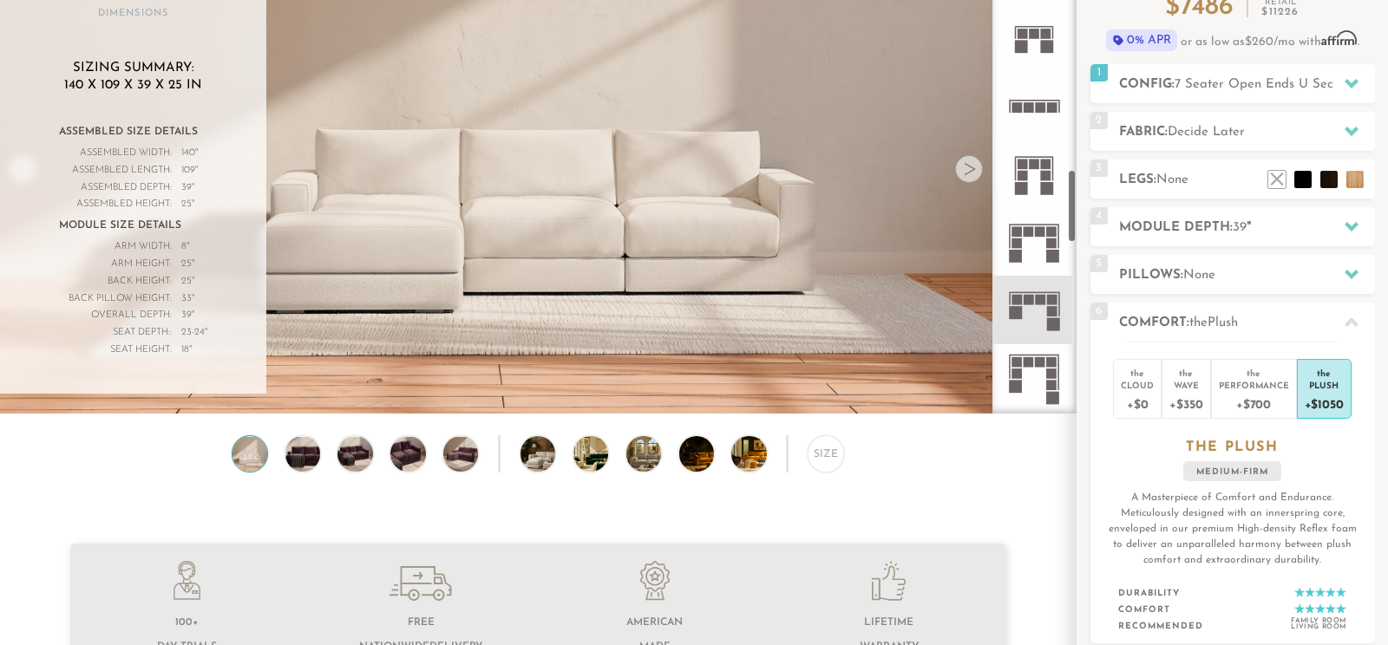
scroll to position [1639, 0]
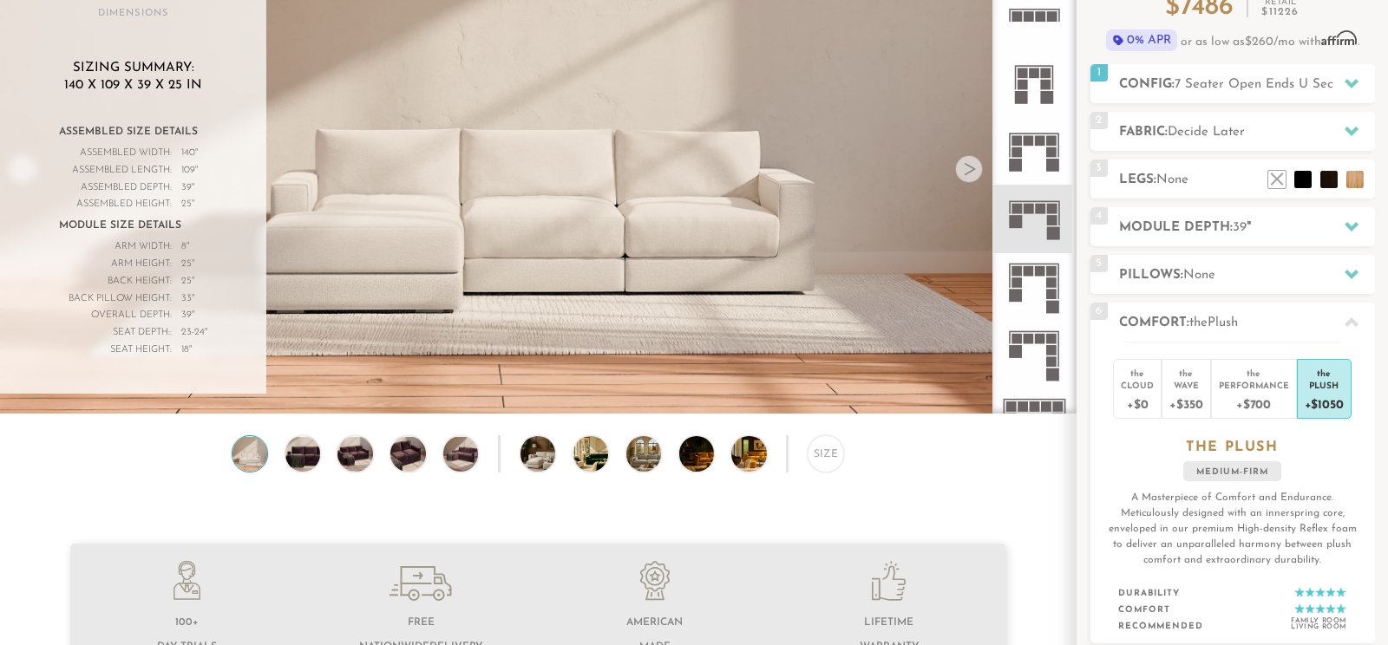
click at [1048, 215] on icon at bounding box center [1034, 219] width 68 height 68
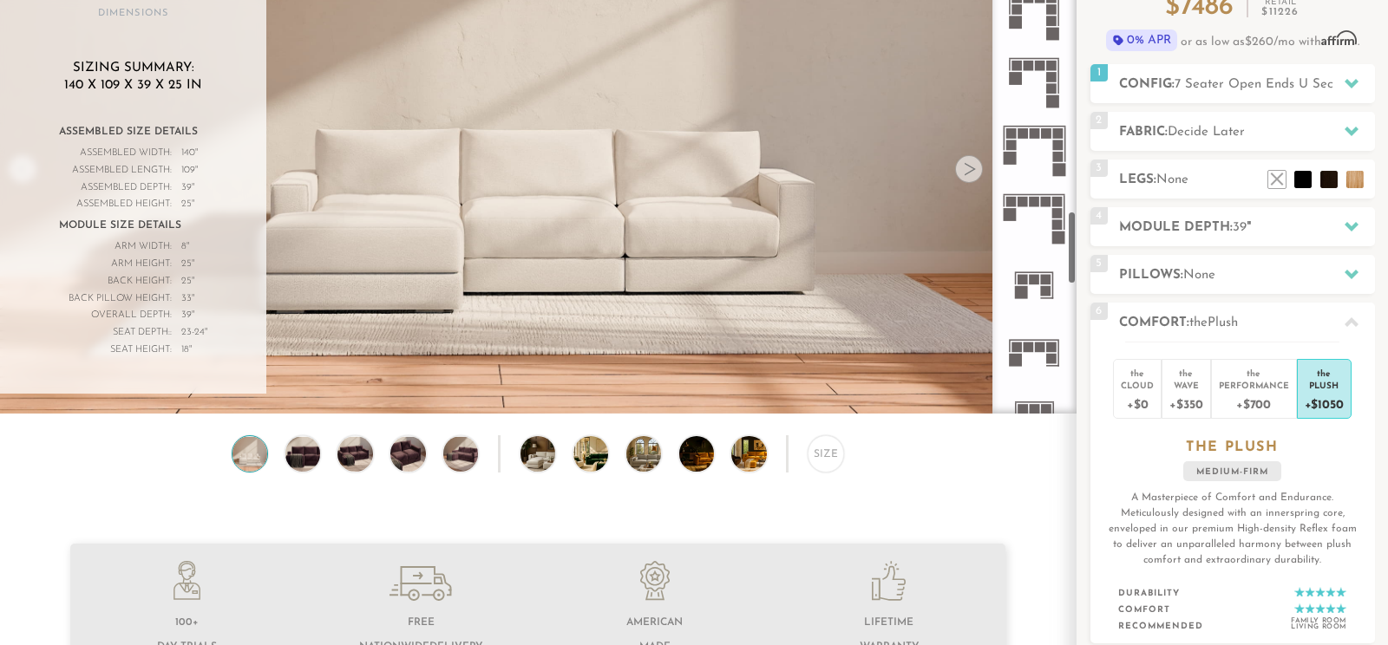
scroll to position [2004, 0]
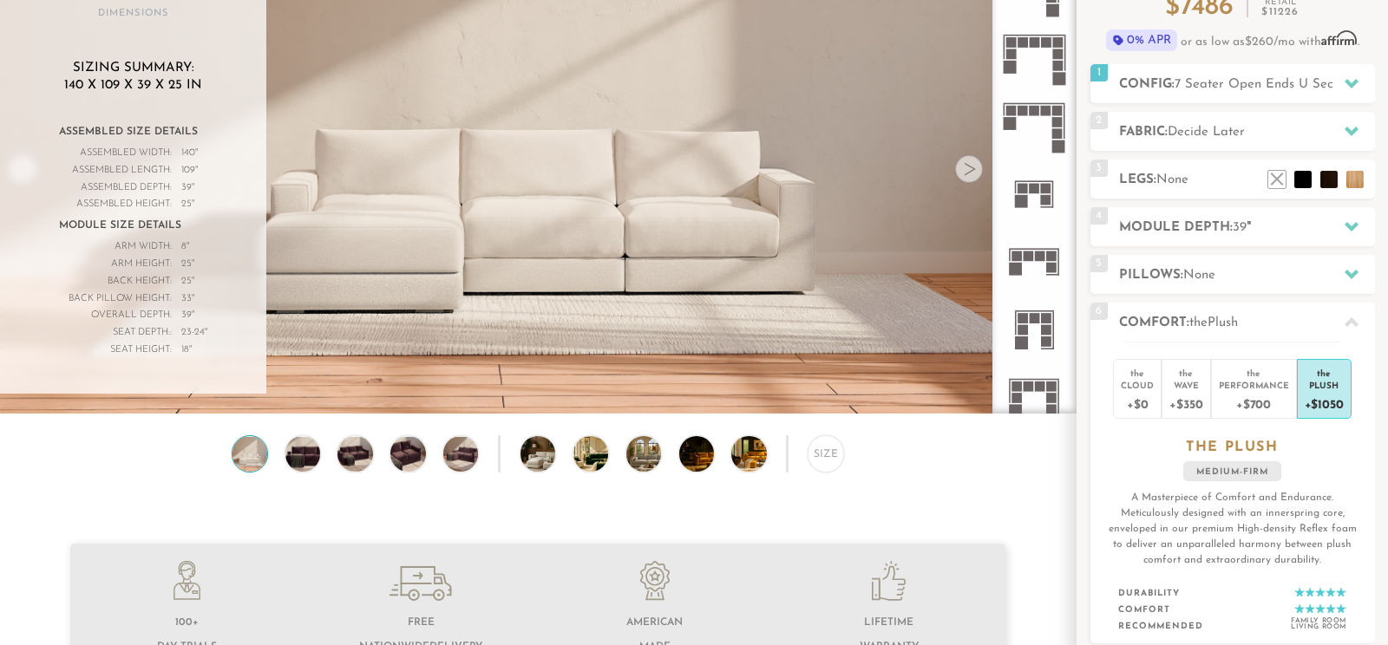
click at [1043, 198] on rect at bounding box center [1046, 200] width 10 height 10
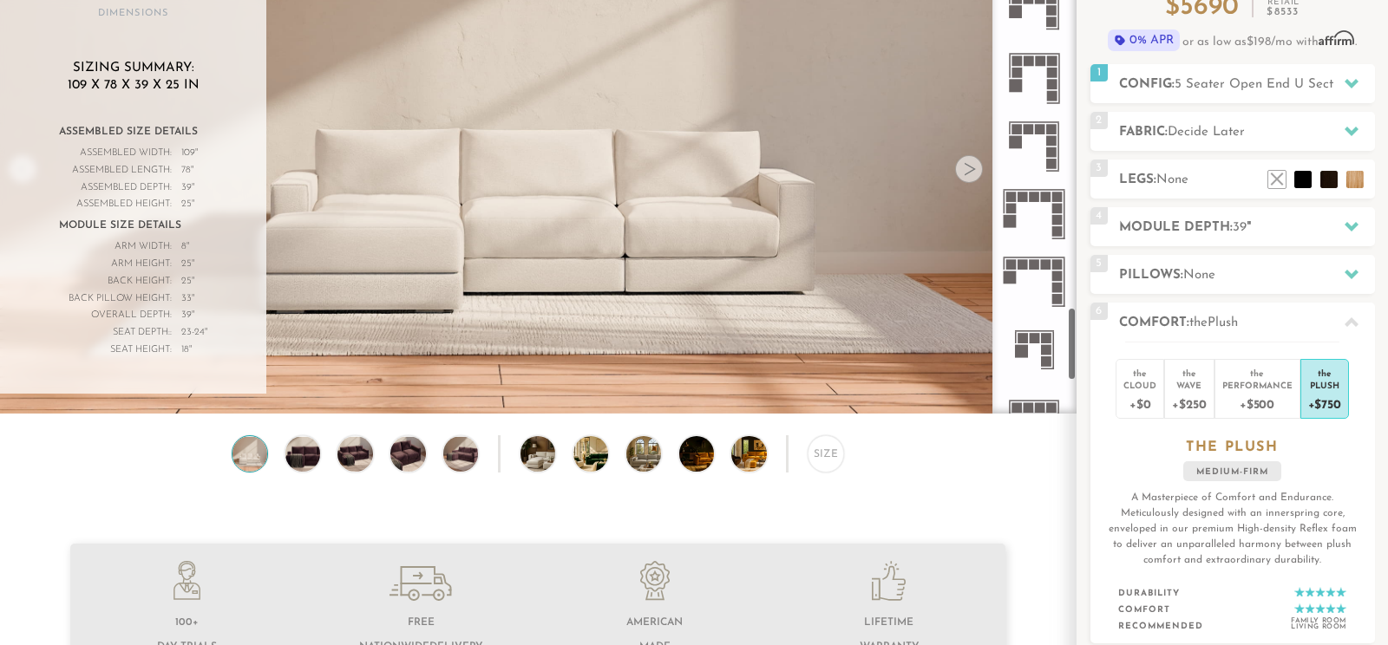
scroll to position [2550, 0]
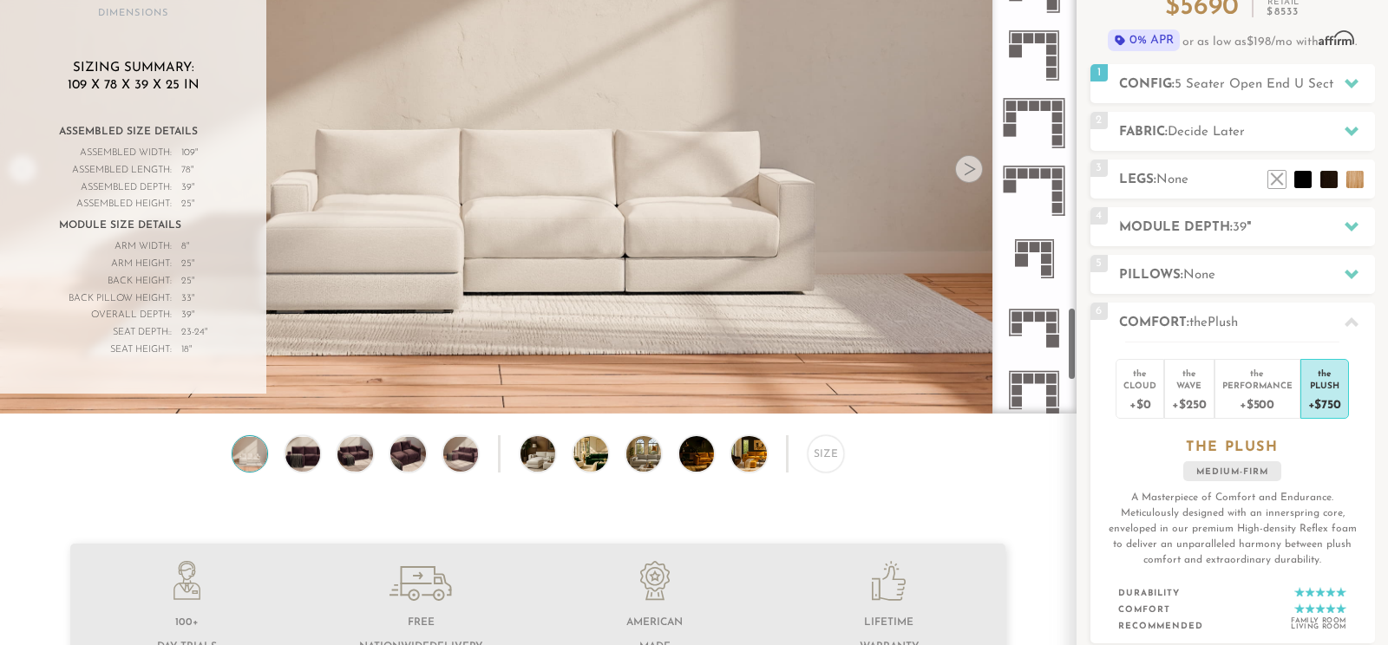
click at [1036, 238] on icon at bounding box center [1034, 259] width 68 height 68
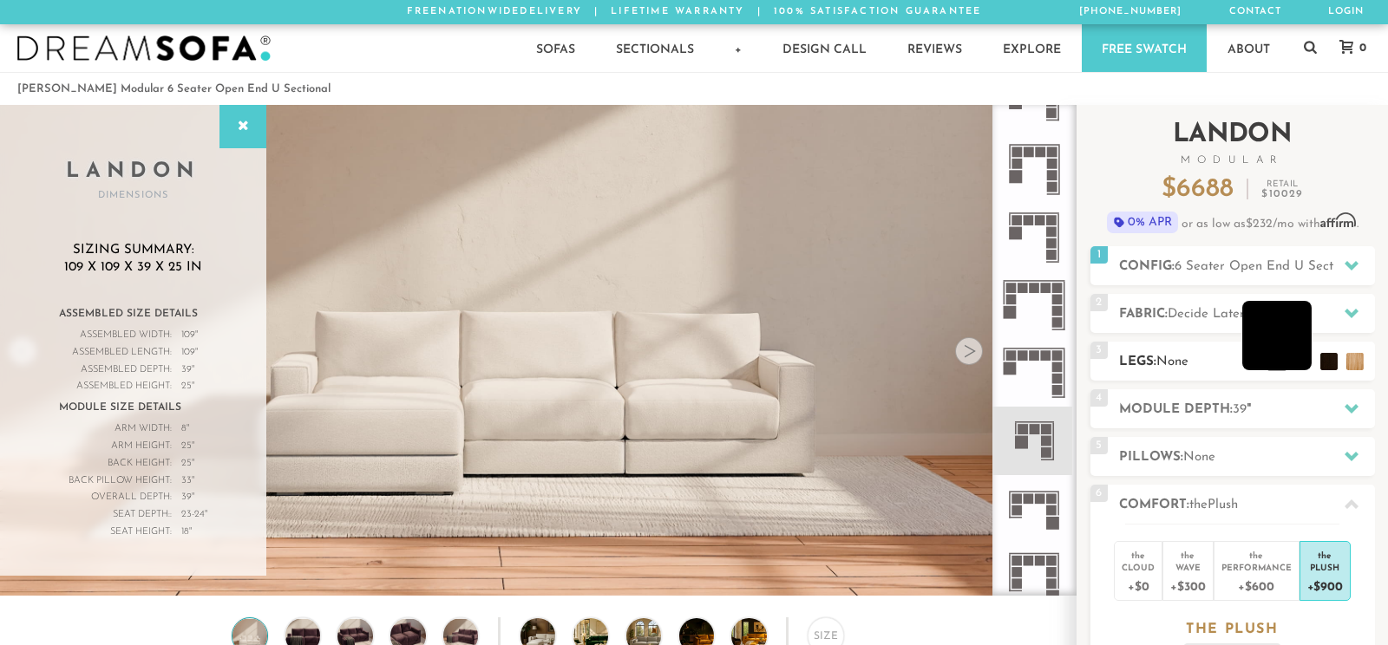
click at [1299, 361] on li at bounding box center [1276, 335] width 69 height 69
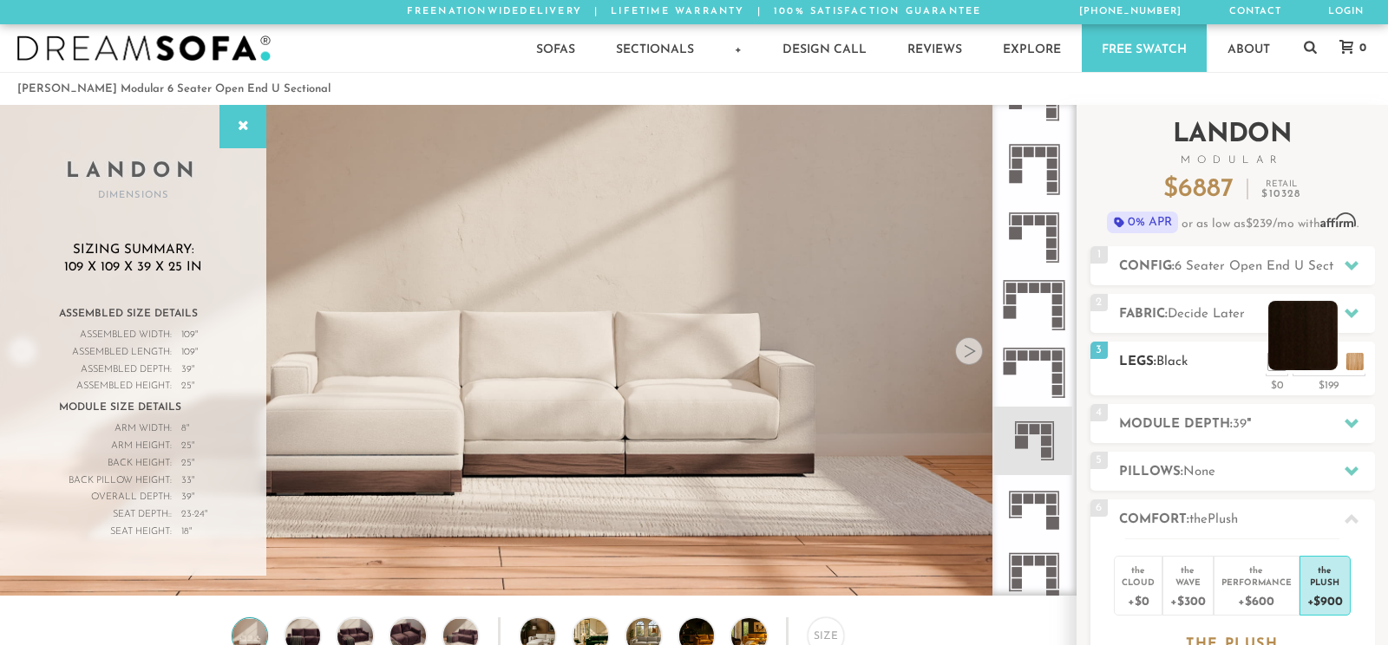
click at [1325, 357] on li at bounding box center [1302, 335] width 69 height 69
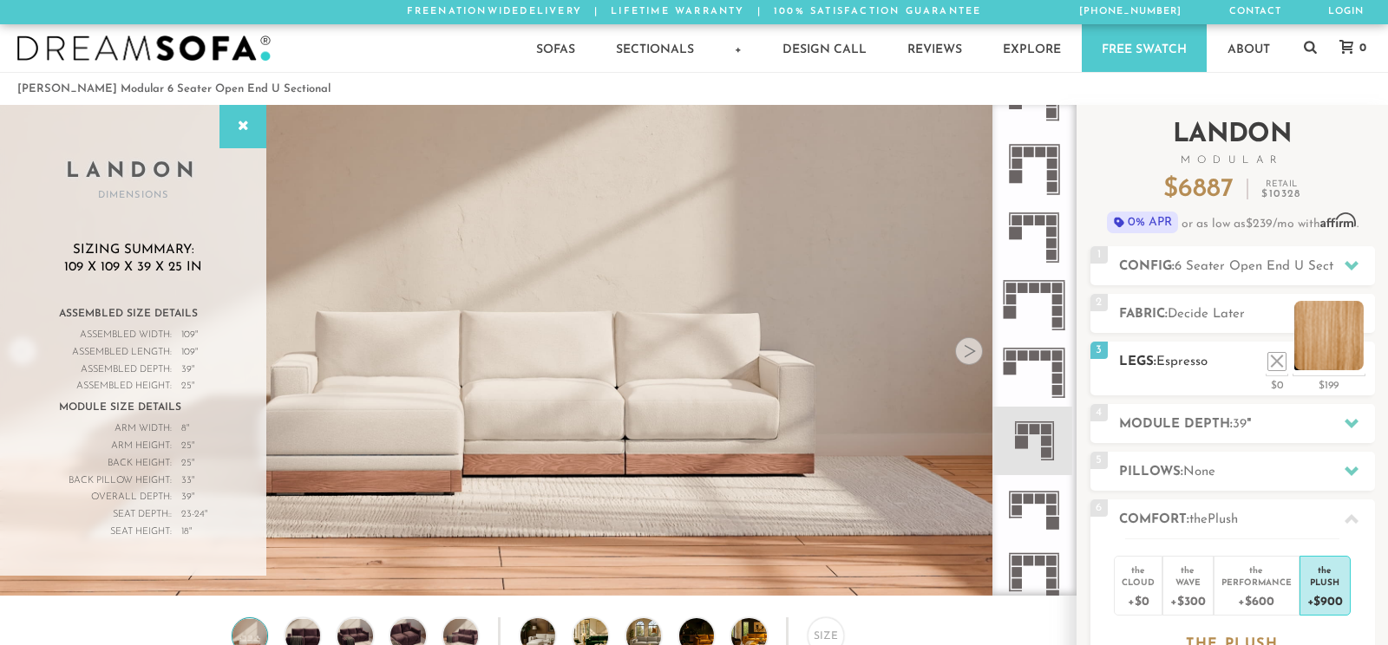
click at [1359, 363] on li at bounding box center [1328, 335] width 69 height 69
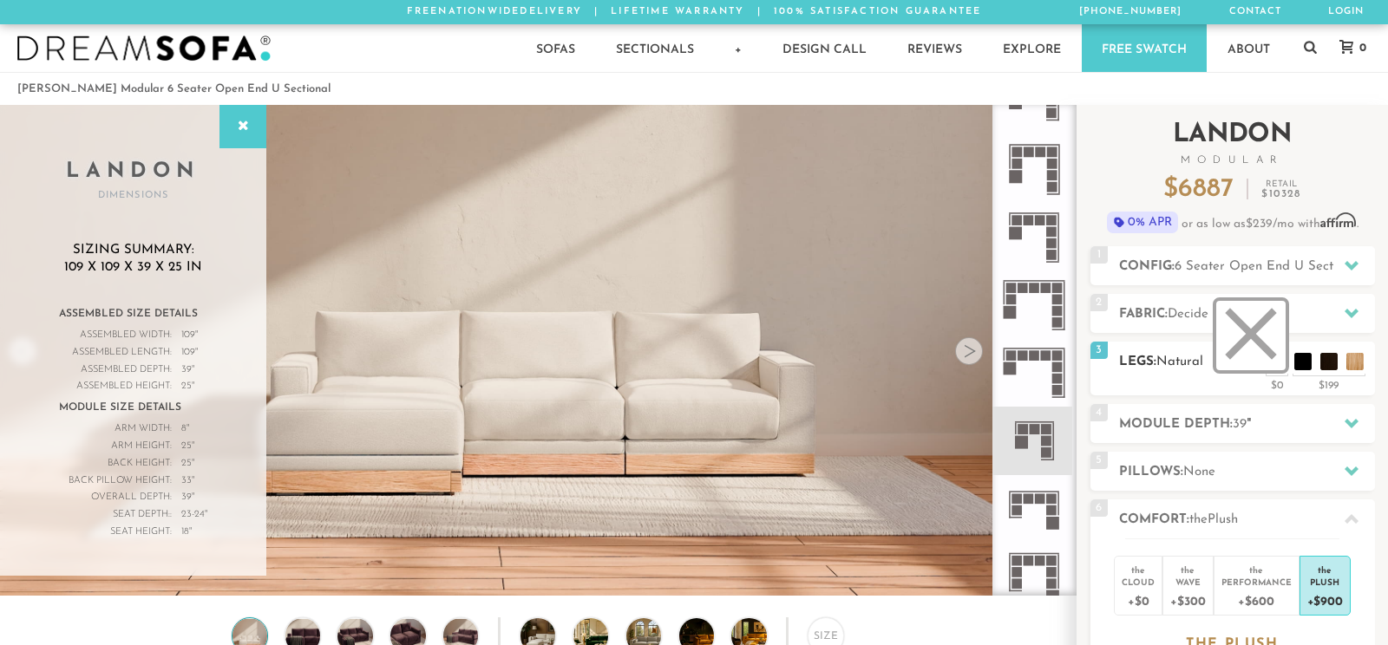
click at [1277, 361] on li at bounding box center [1250, 335] width 69 height 69
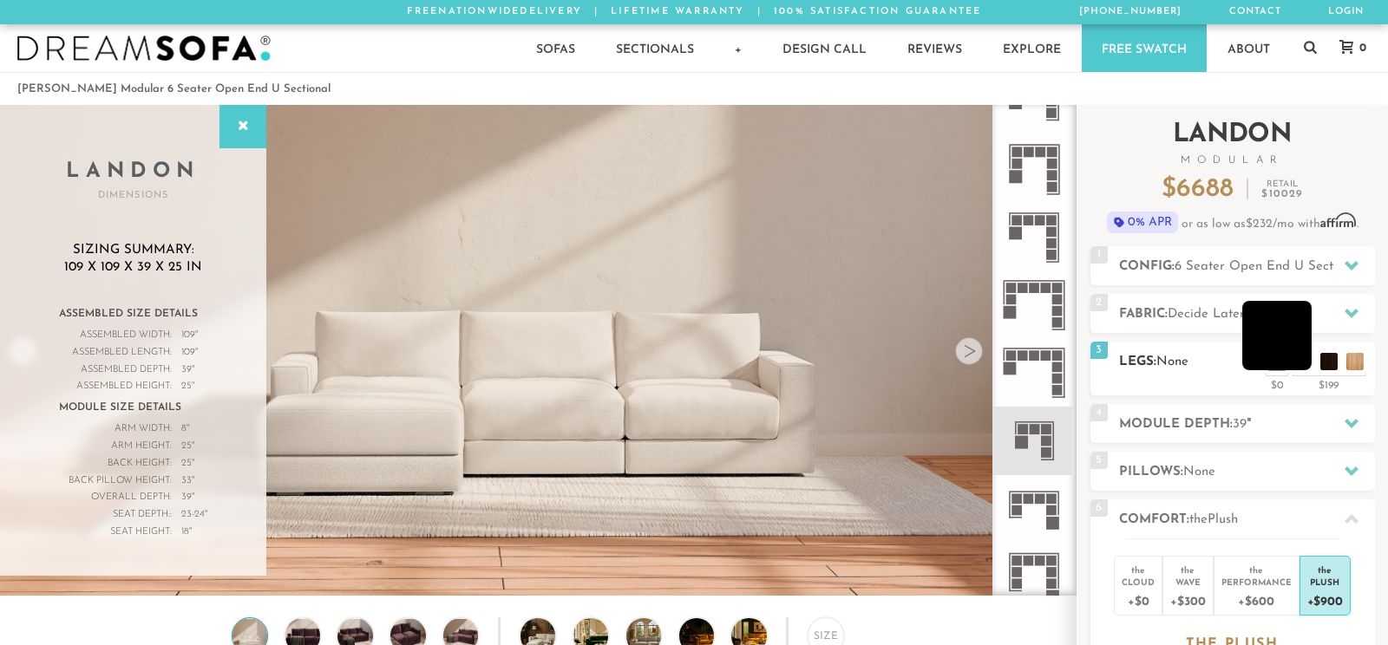
click at [1299, 361] on li at bounding box center [1276, 335] width 69 height 69
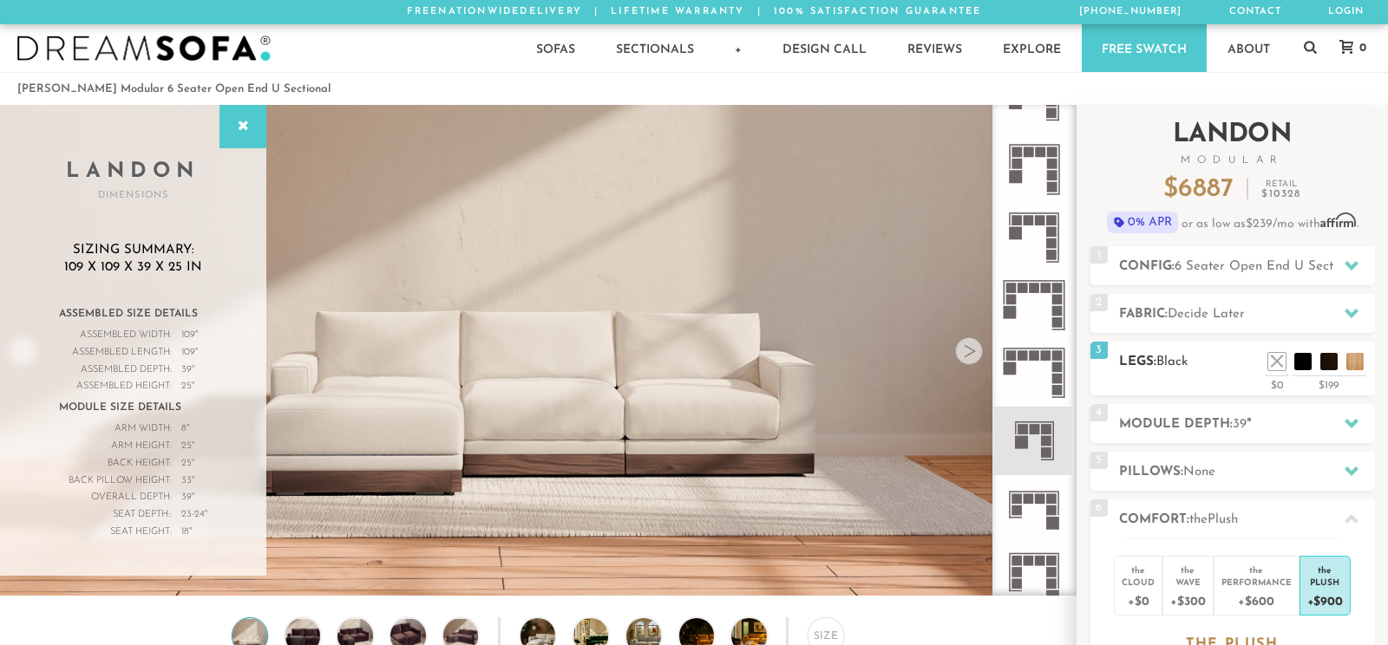
click at [1214, 363] on h2 "Legs: Black" at bounding box center [1247, 362] width 256 height 20
click at [1274, 360] on li at bounding box center [1250, 335] width 69 height 69
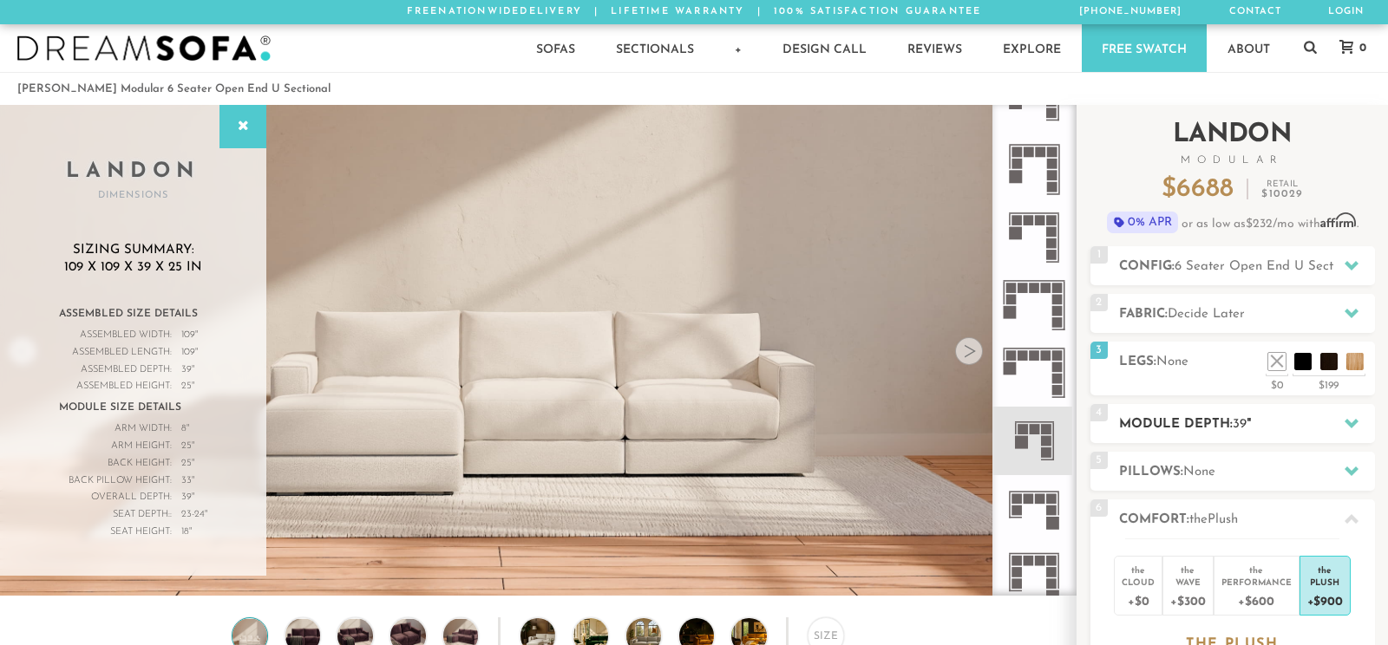
click at [1182, 413] on div "4 Module Depth: 39 "" at bounding box center [1232, 423] width 284 height 39
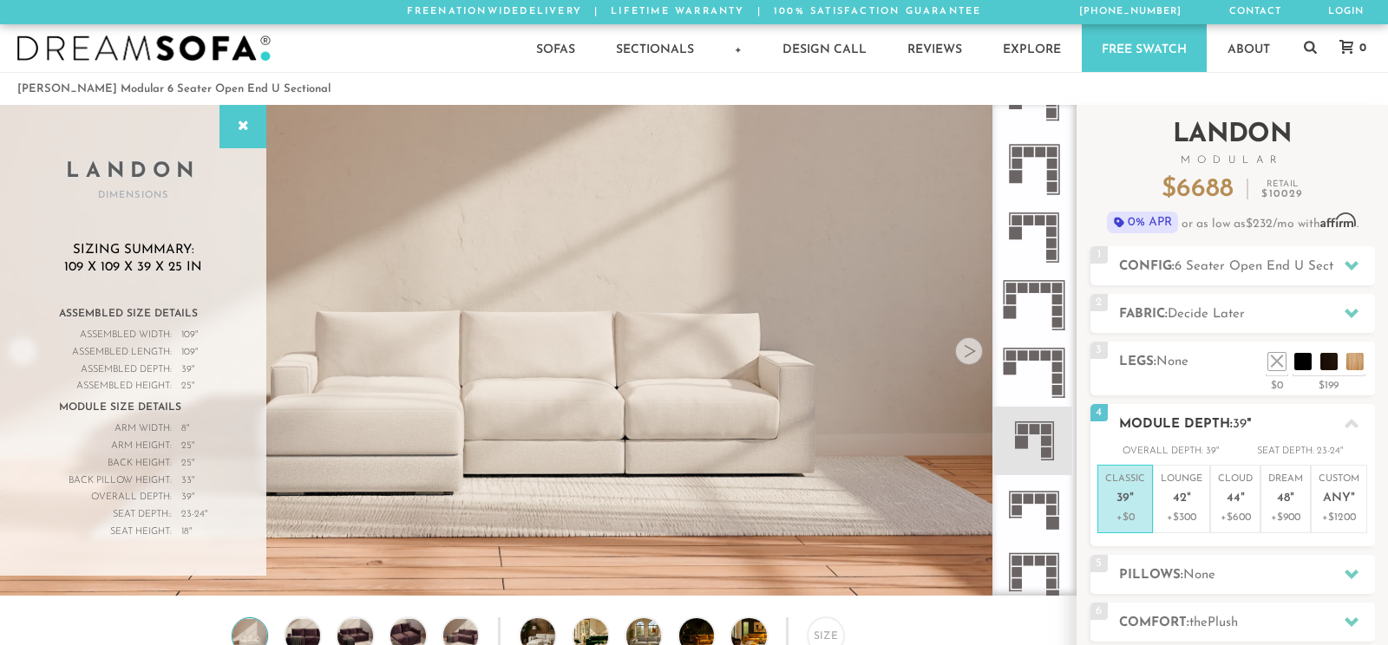
scroll to position [91, 0]
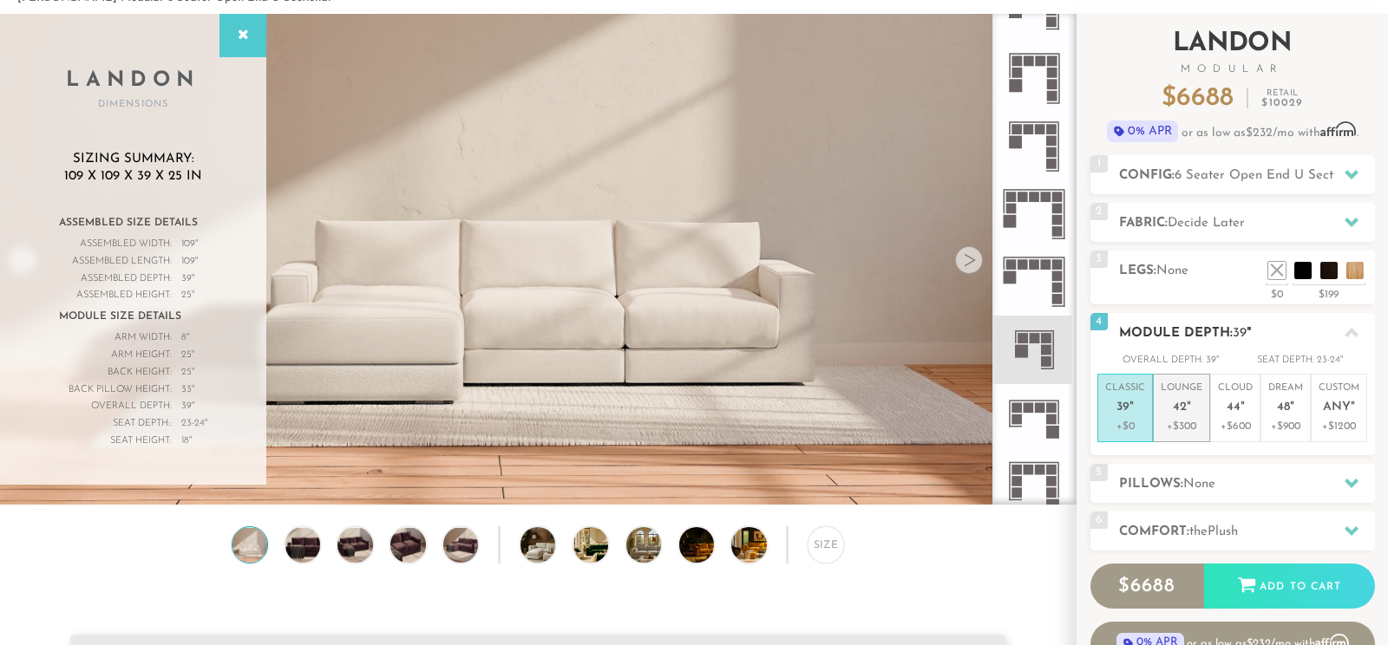
click at [1190, 410] on em """ at bounding box center [1189, 408] width 4 height 15
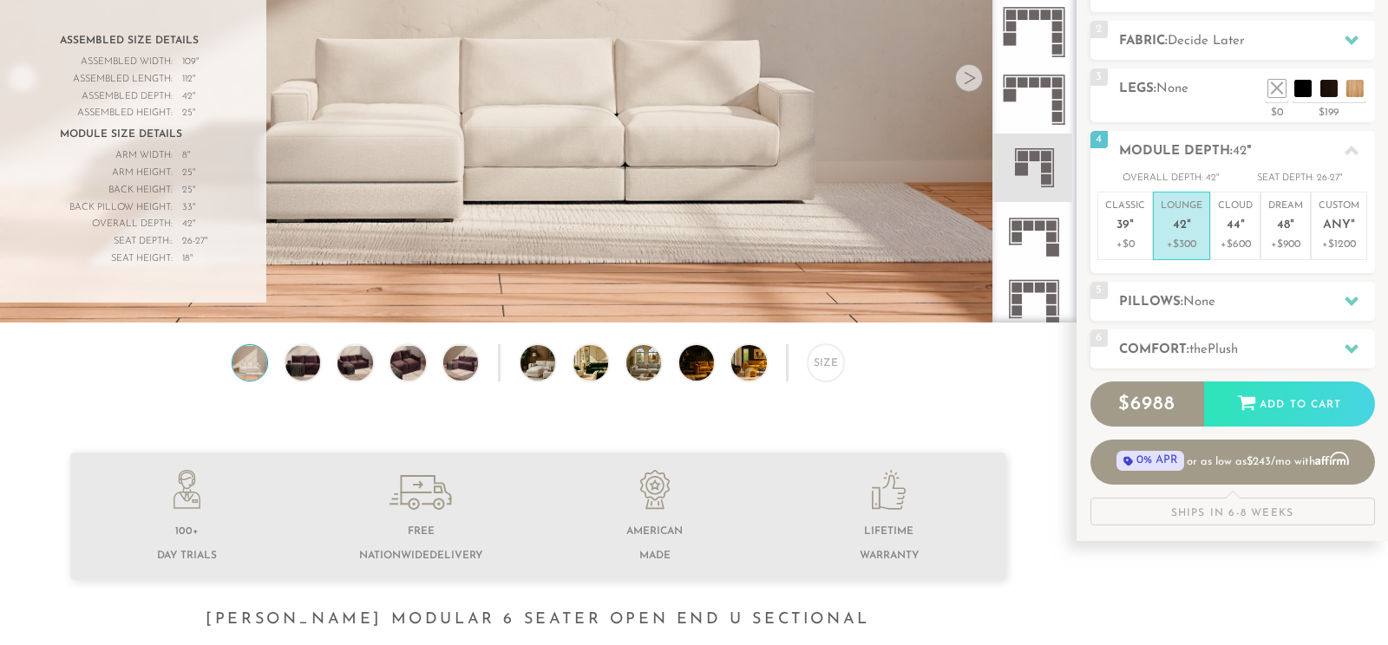
scroll to position [364, 0]
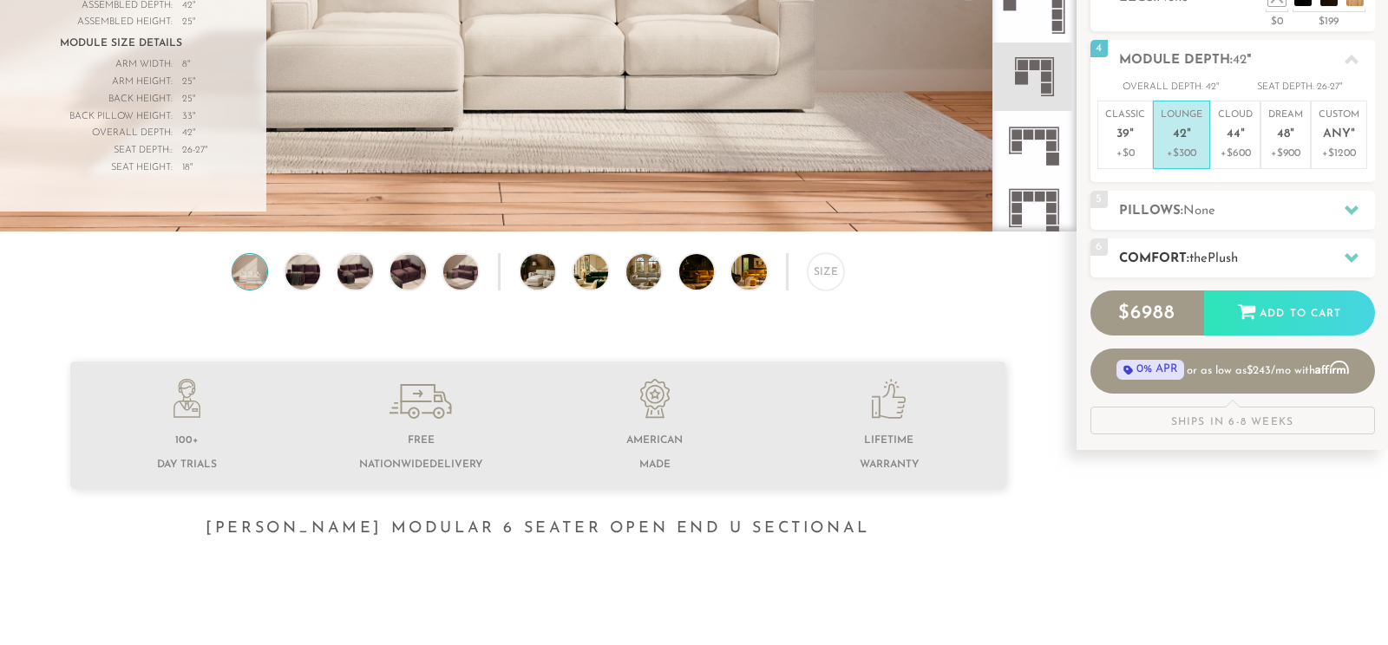
click at [1232, 245] on div "6 Comfort: the Plush medium firm" at bounding box center [1232, 258] width 284 height 39
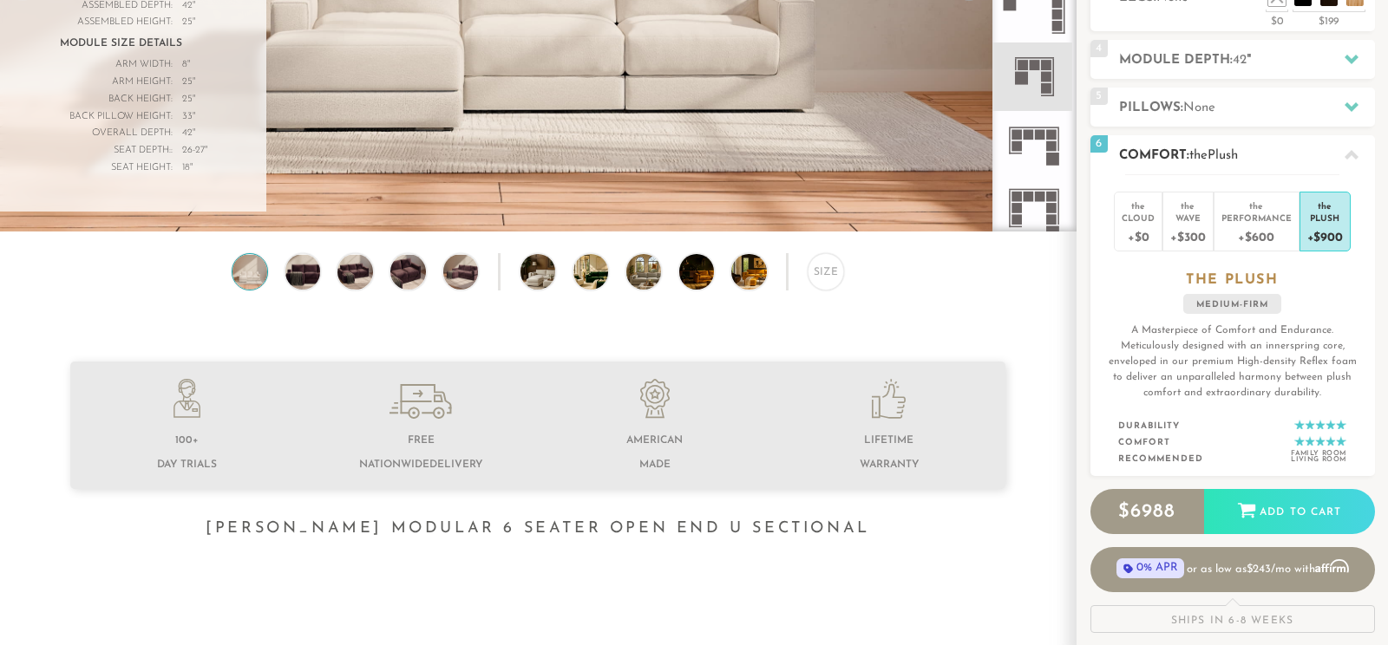
click at [1352, 298] on div "the Cloud +$0 the Wave +$300 the Performance +$600 the Plush +$900 the PLUSH me…" at bounding box center [1232, 325] width 284 height 303
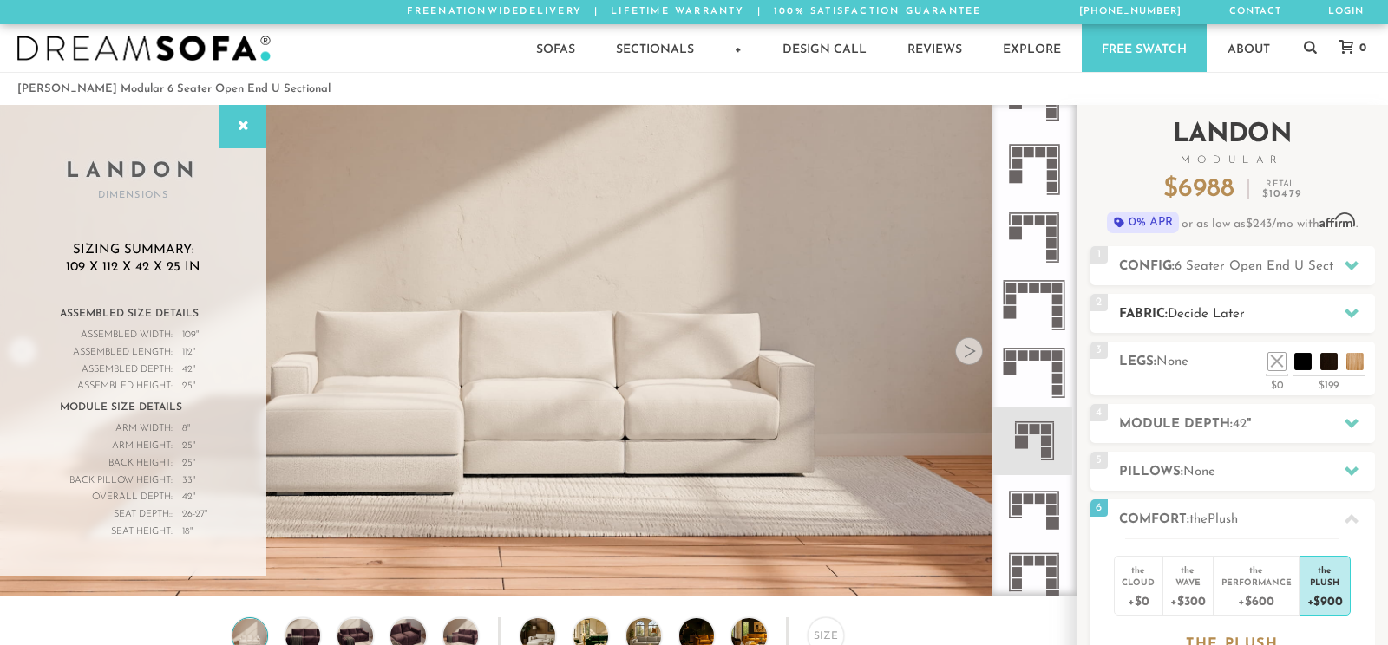
click at [1191, 306] on h2 "Fabric: Decide Later" at bounding box center [1247, 314] width 256 height 20
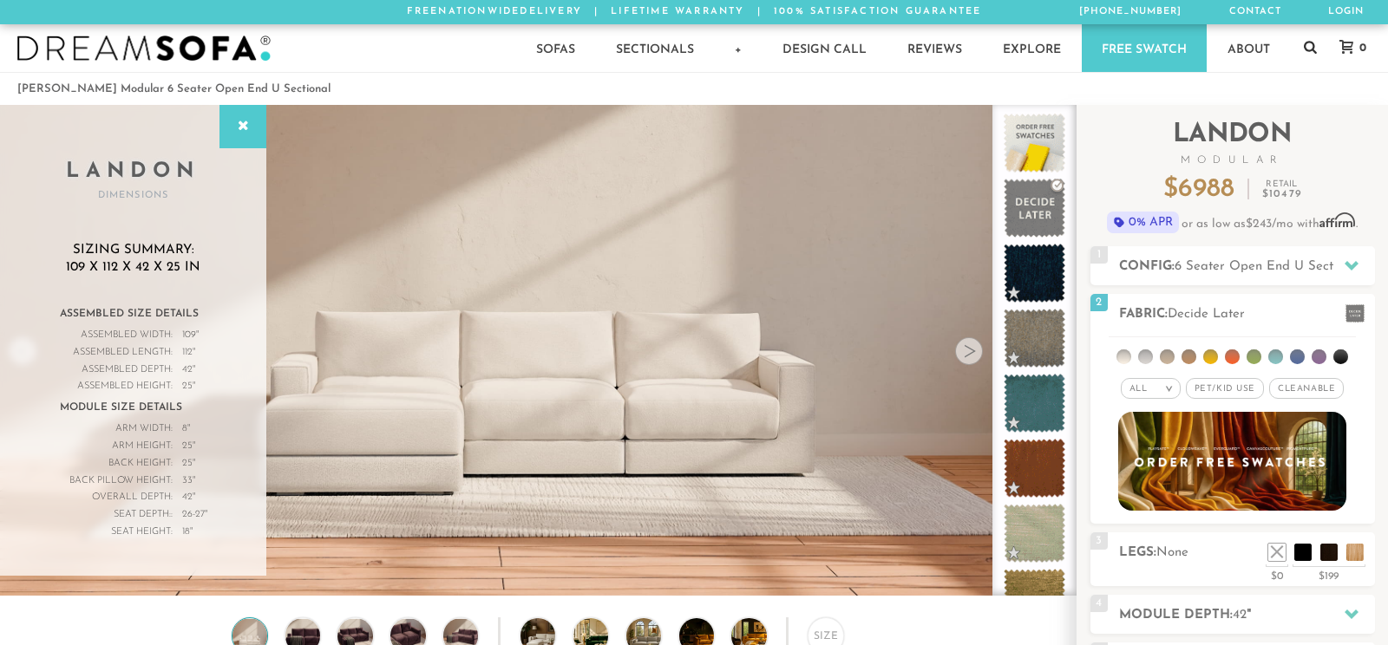
click at [1314, 49] on icon at bounding box center [1310, 47] width 13 height 14
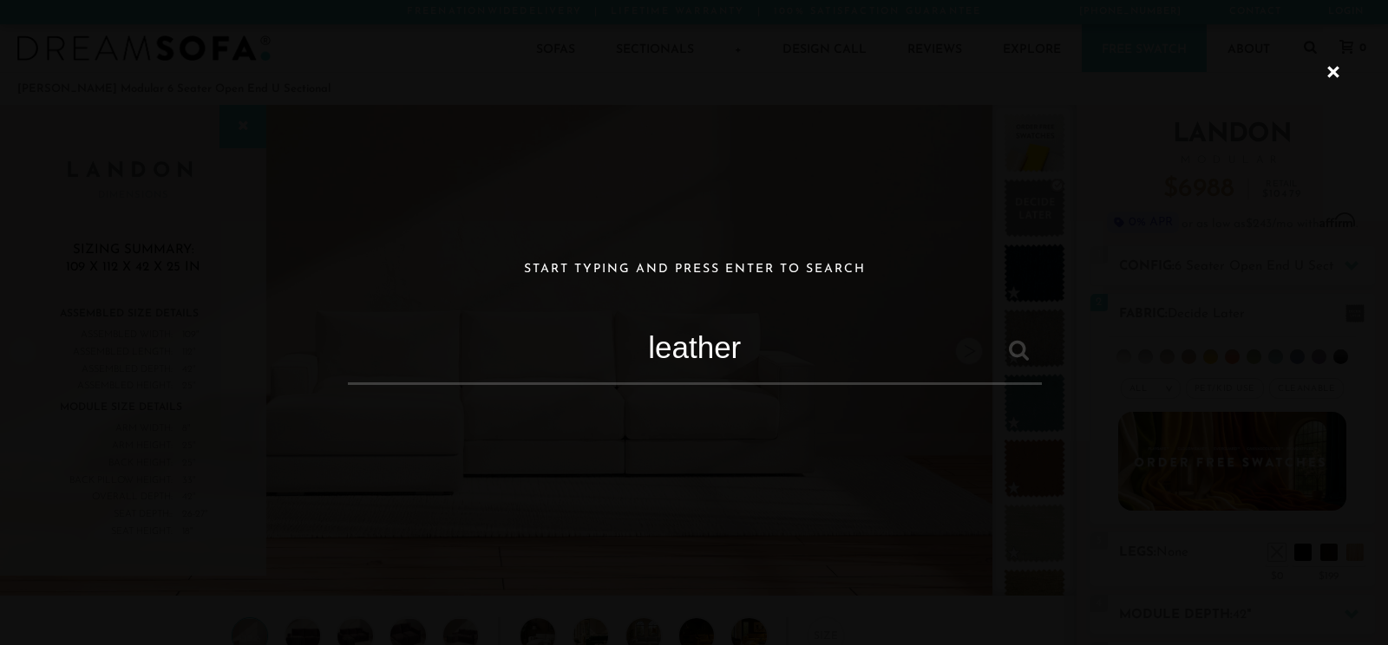
type input "leather"
